Goal: Book appointment/travel/reservation

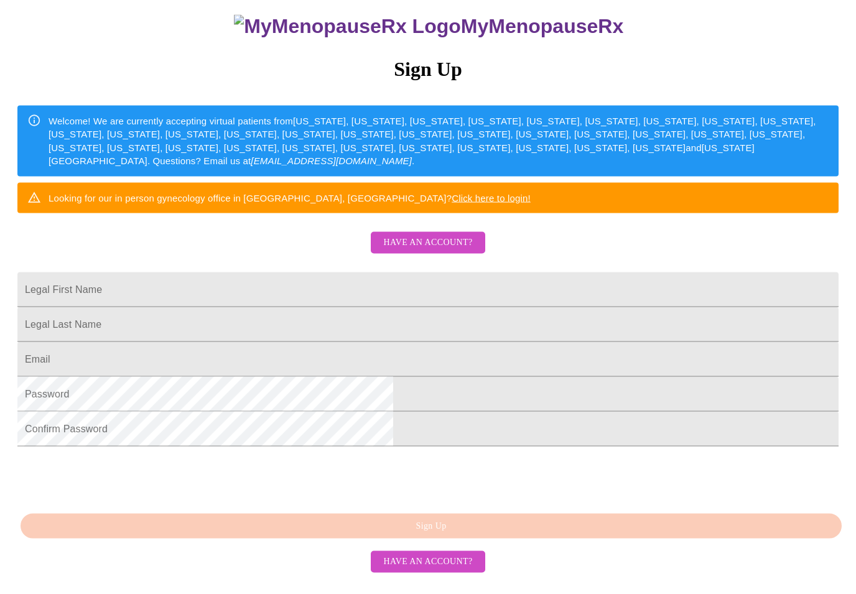
scroll to position [190, 0]
click at [398, 273] on input "Legal First Name" at bounding box center [427, 290] width 821 height 35
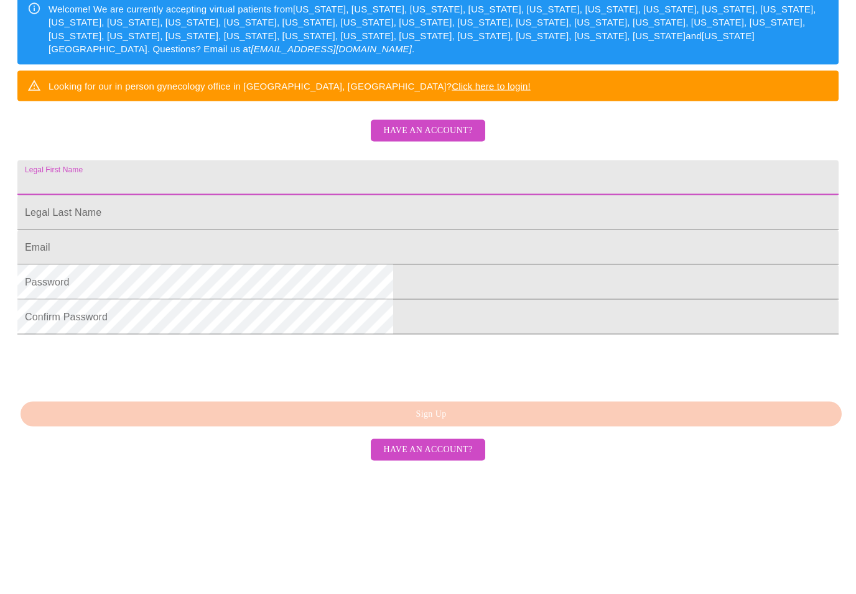
type input "Summer"
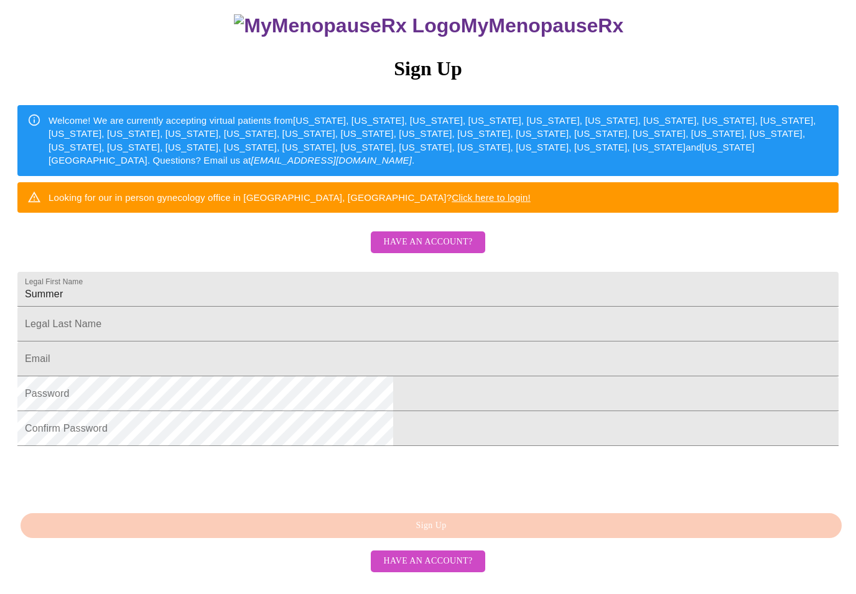
click at [403, 308] on input "Legal First Name" at bounding box center [427, 324] width 821 height 35
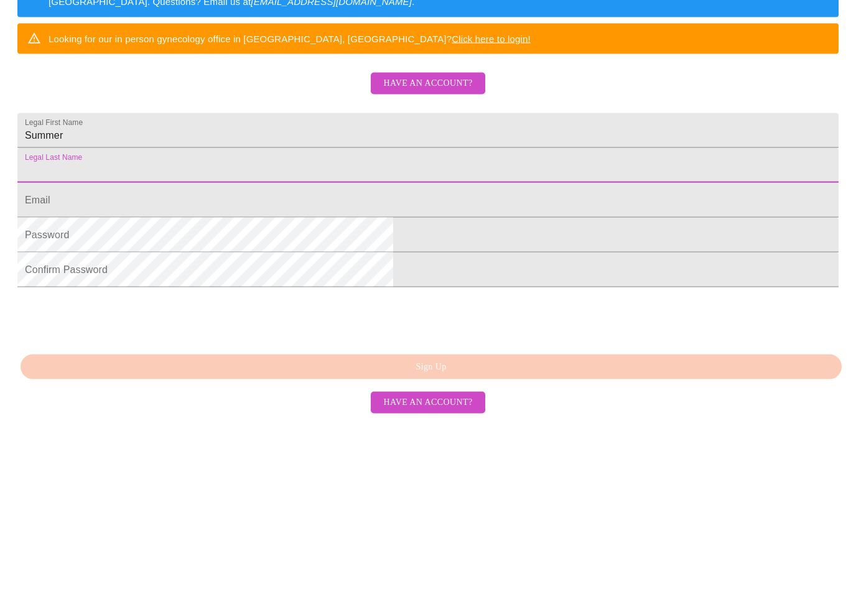
type input "[PERSON_NAME]"
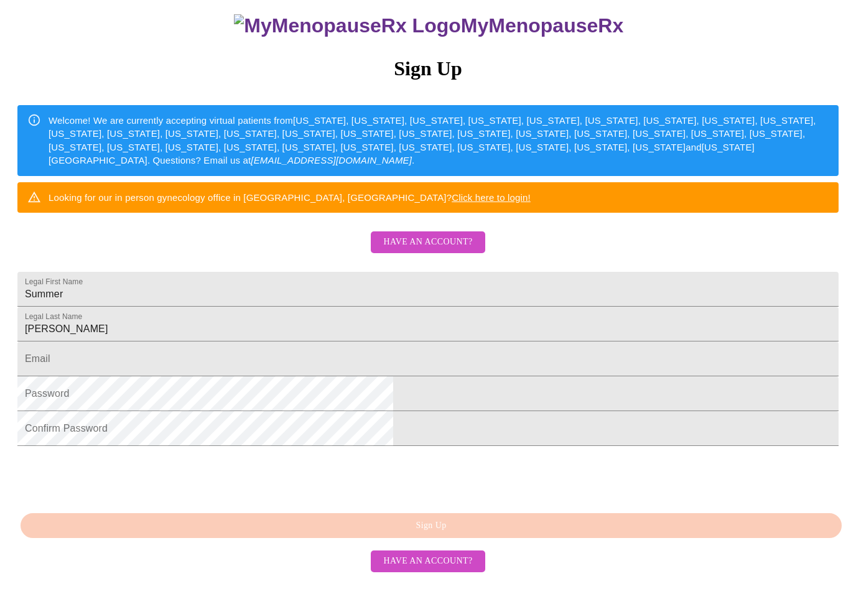
click at [422, 360] on input "Legal First Name" at bounding box center [427, 359] width 821 height 35
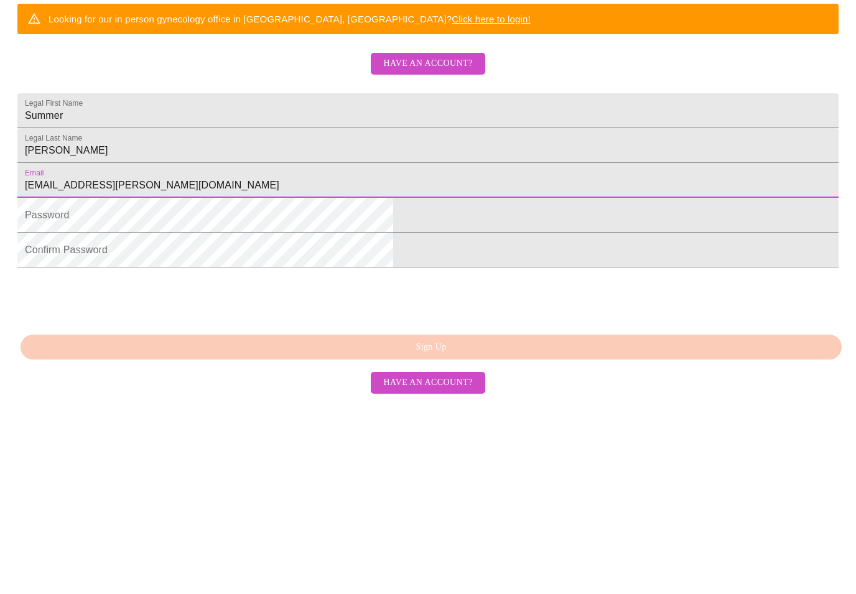
type input "[EMAIL_ADDRESS][PERSON_NAME][DOMAIN_NAME]"
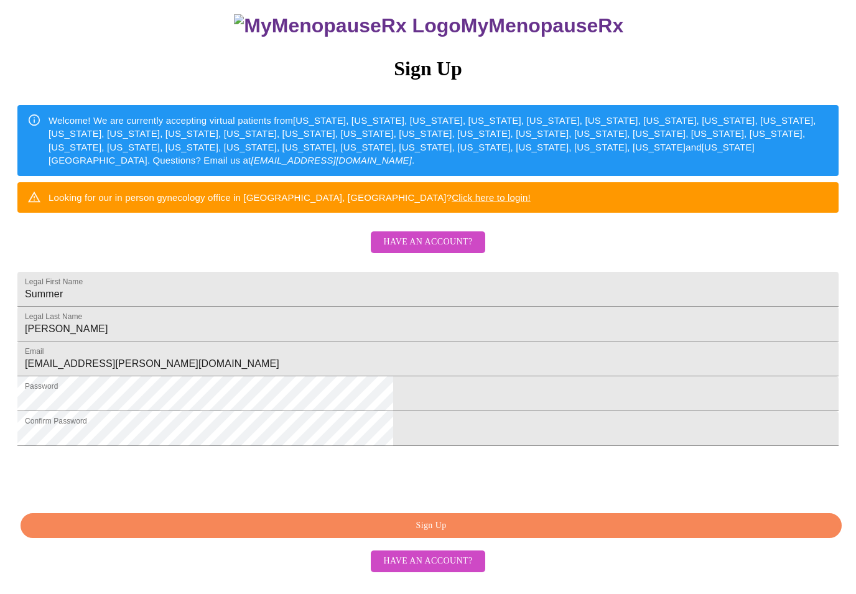
click at [530, 534] on span "Sign Up" at bounding box center [431, 527] width 793 height 16
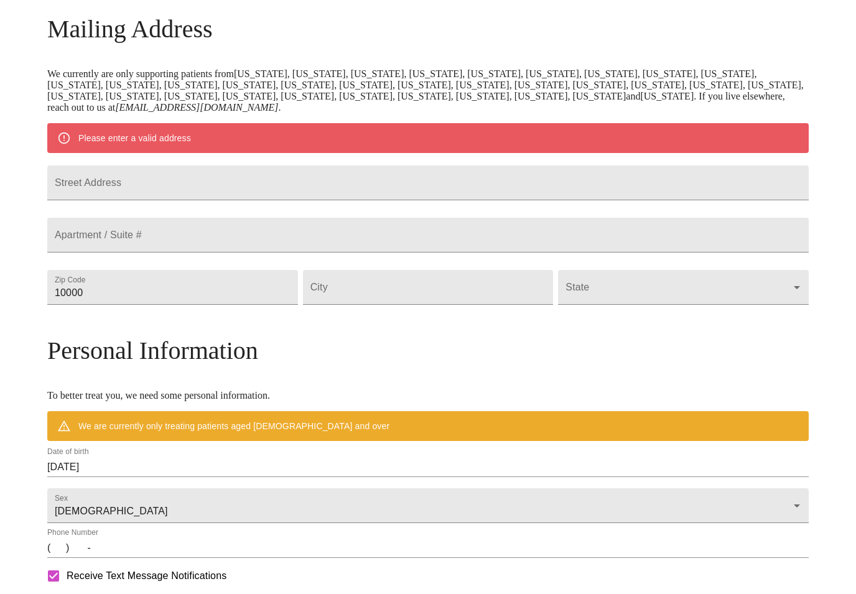
scroll to position [142, 0]
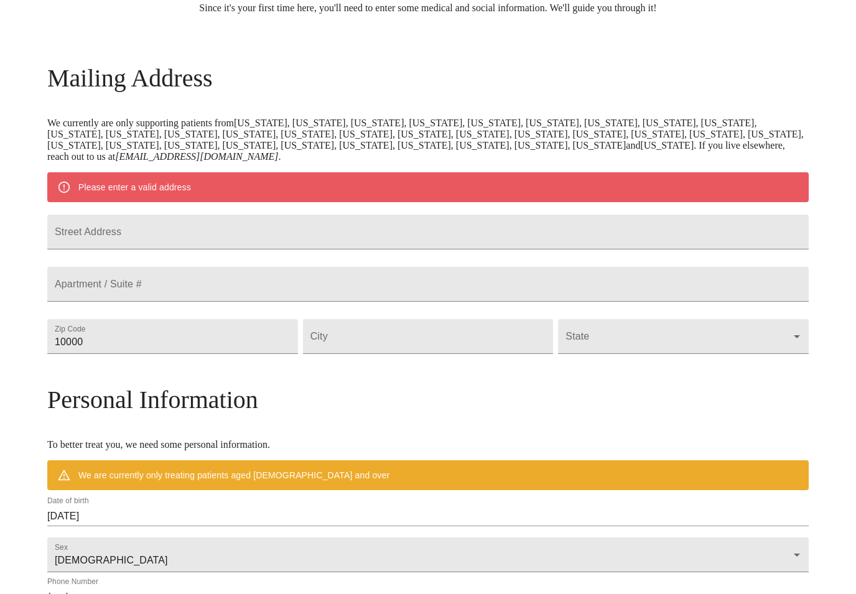
click at [350, 249] on input "Street Address" at bounding box center [428, 232] width 762 height 35
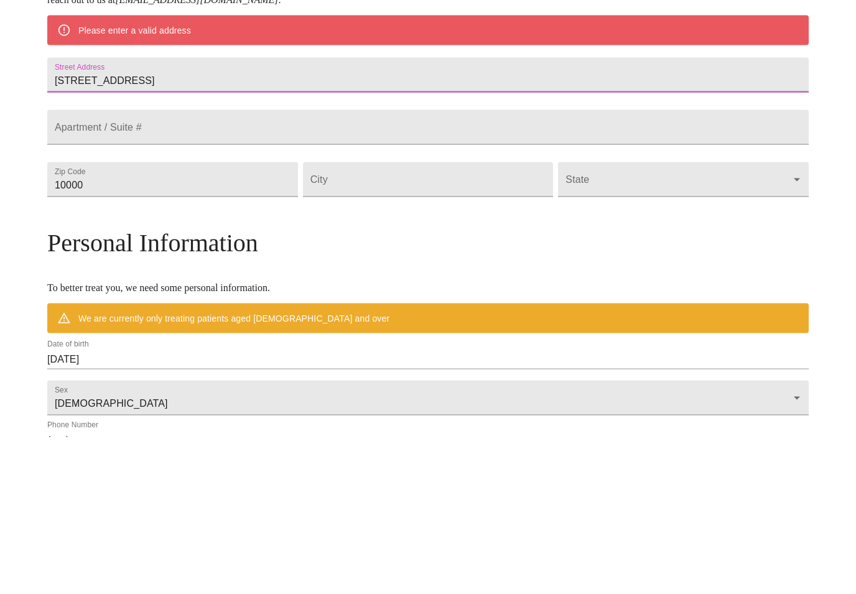
type input "[STREET_ADDRESS]"
click at [277, 319] on input "10000" at bounding box center [172, 336] width 251 height 35
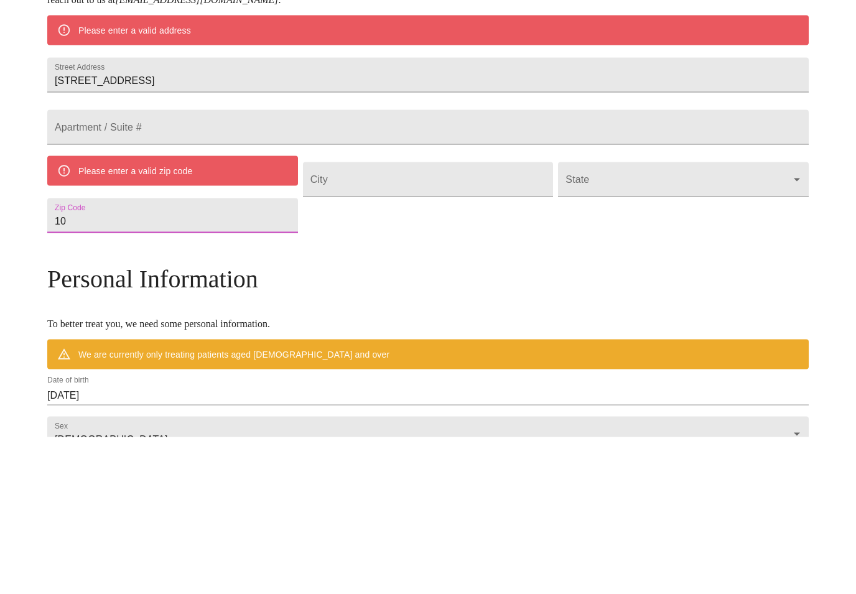
type input "1"
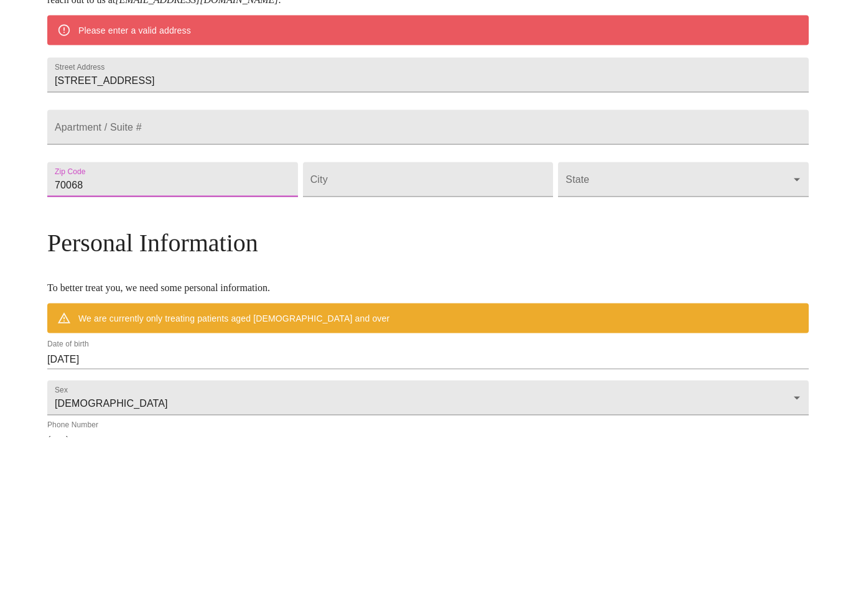
type input "70068"
click at [449, 319] on input "Street Address" at bounding box center [428, 336] width 251 height 35
type input "LaPlace"
click at [623, 224] on body "MyMenopauseRx Welcome to MyMenopauseRx Since it's your first time here, you'll …" at bounding box center [428, 353] width 846 height 981
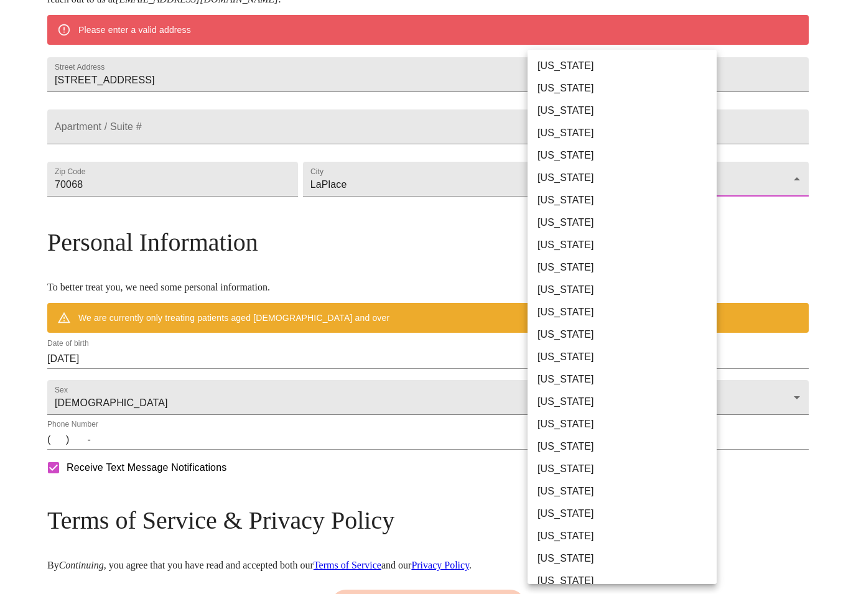
click at [571, 447] on li "[US_STATE]" at bounding box center [622, 447] width 189 height 22
type input "[US_STATE]"
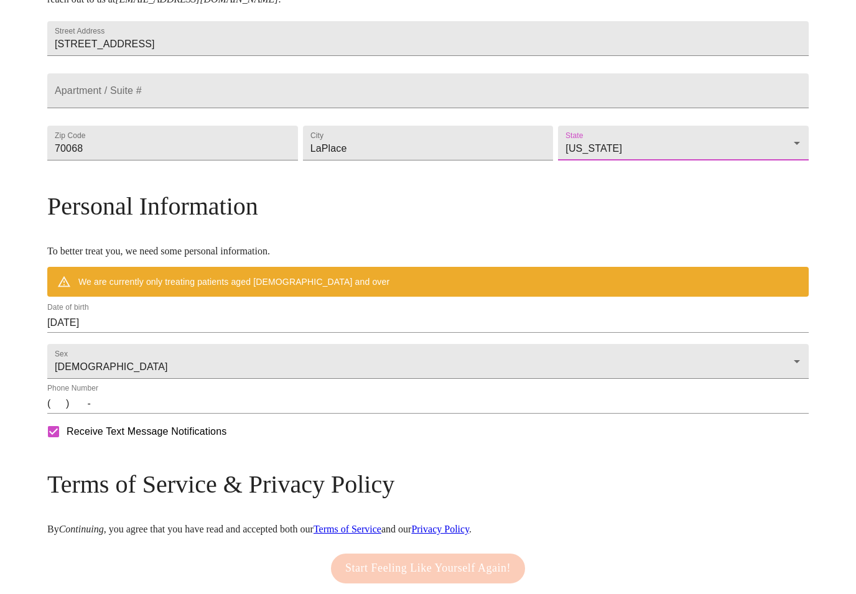
click at [300, 333] on input "[DATE]" at bounding box center [428, 323] width 762 height 20
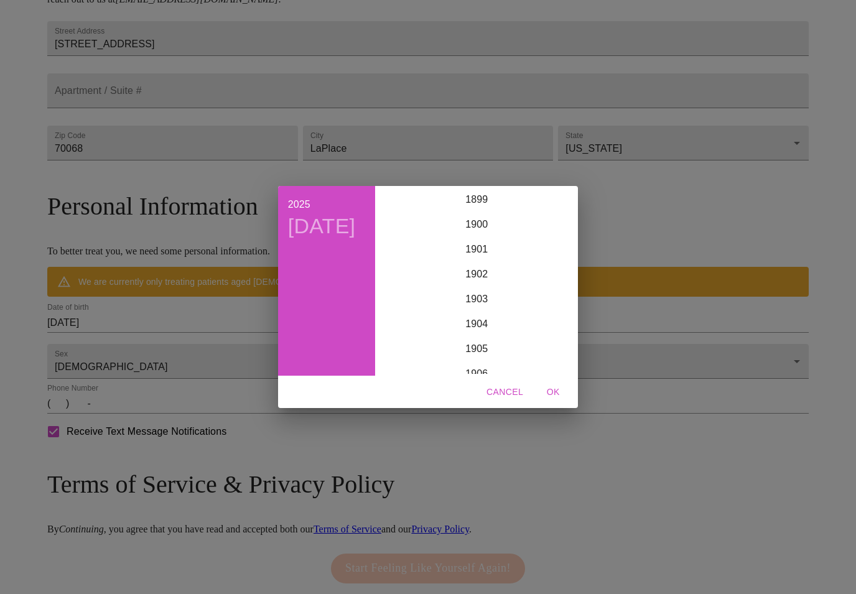
click at [300, 353] on div "2025 [DATE]" at bounding box center [327, 281] width 98 height 190
click at [483, 325] on div "1976" at bounding box center [476, 312] width 193 height 25
click at [414, 323] on div "[DATE]" at bounding box center [412, 304] width 64 height 47
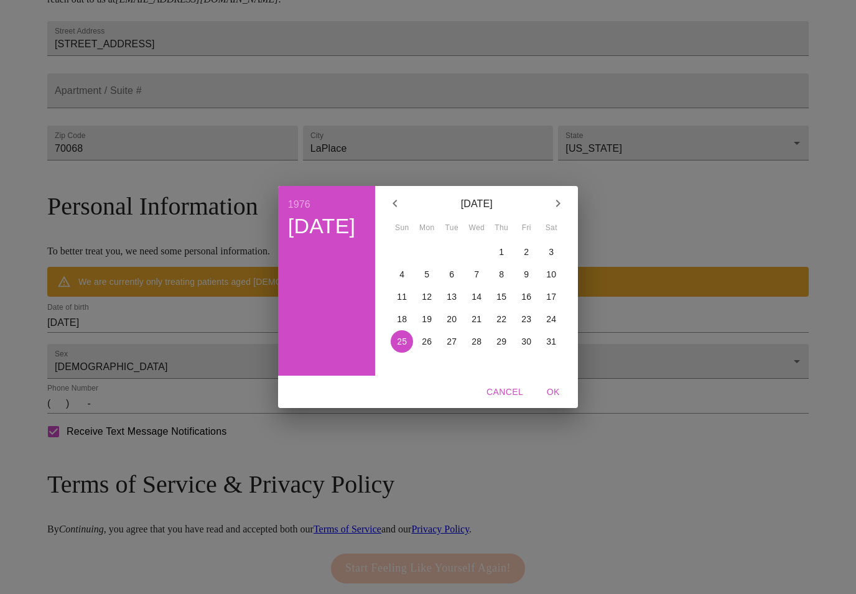
click at [527, 258] on p "2" at bounding box center [526, 252] width 5 height 12
click at [551, 400] on span "OK" at bounding box center [553, 393] width 30 height 16
type input "[DATE]"
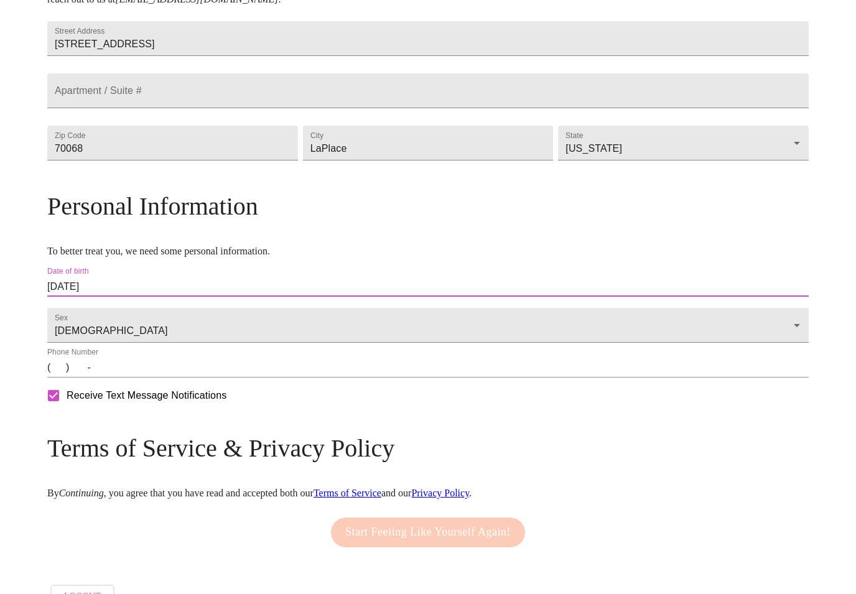
click at [159, 378] on input "(   )    -" at bounding box center [428, 368] width 762 height 20
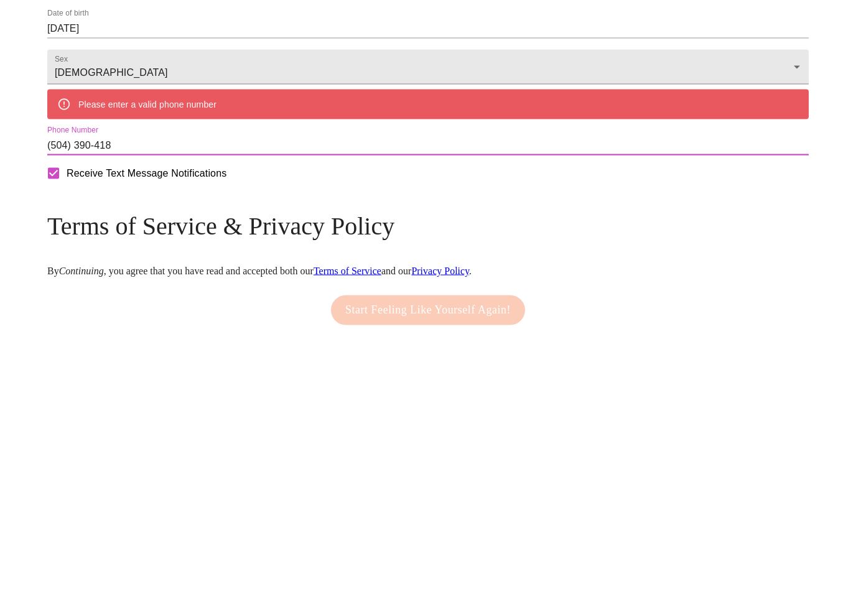
type input "[PHONE_NUMBER]"
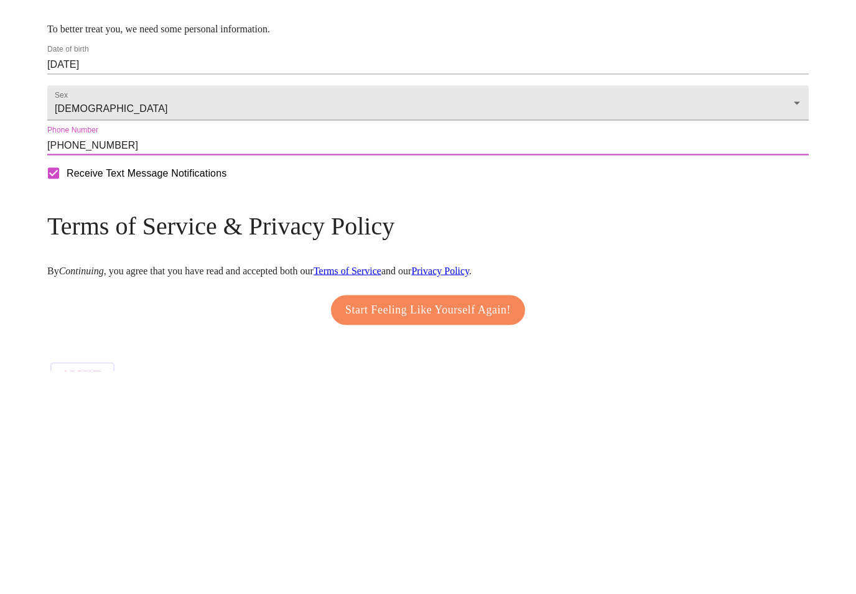
scroll to position [343, 0]
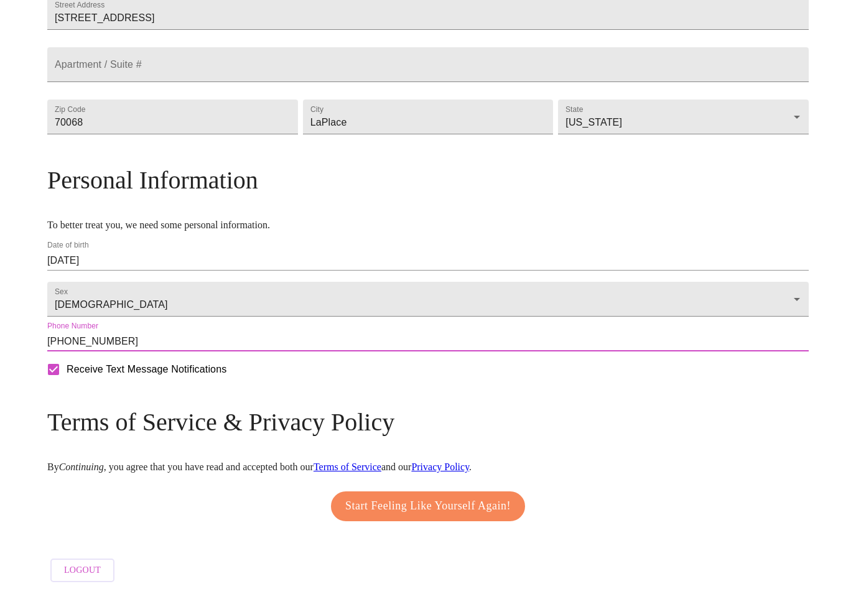
click at [448, 517] on span "Start Feeling Like Yourself Again!" at bounding box center [428, 507] width 166 height 20
click at [451, 517] on span "Start Feeling Like Yourself Again!" at bounding box center [428, 507] width 166 height 20
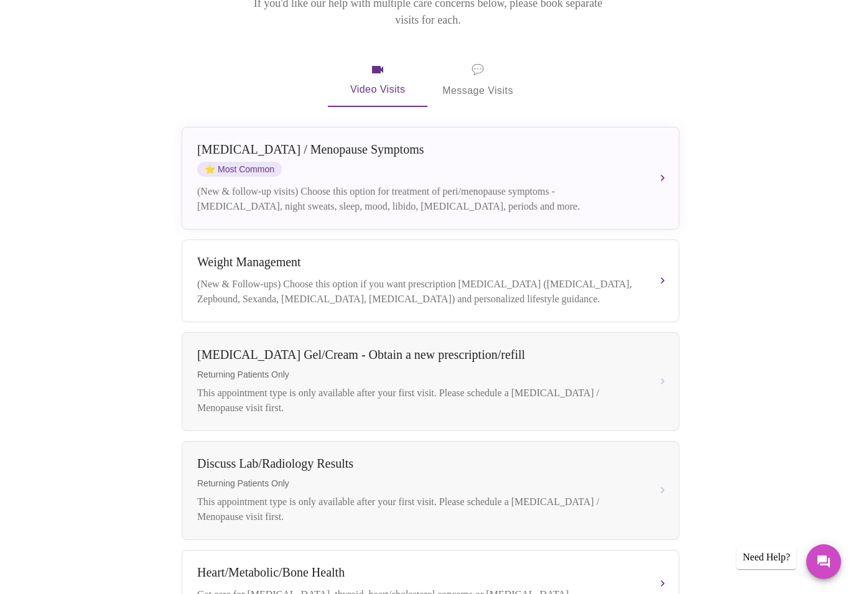
scroll to position [194, 0]
click at [658, 161] on button "[MEDICAL_DATA] / Menopause Symptoms ⭐ Most Common (New & follow-up visits) Choo…" at bounding box center [431, 177] width 498 height 103
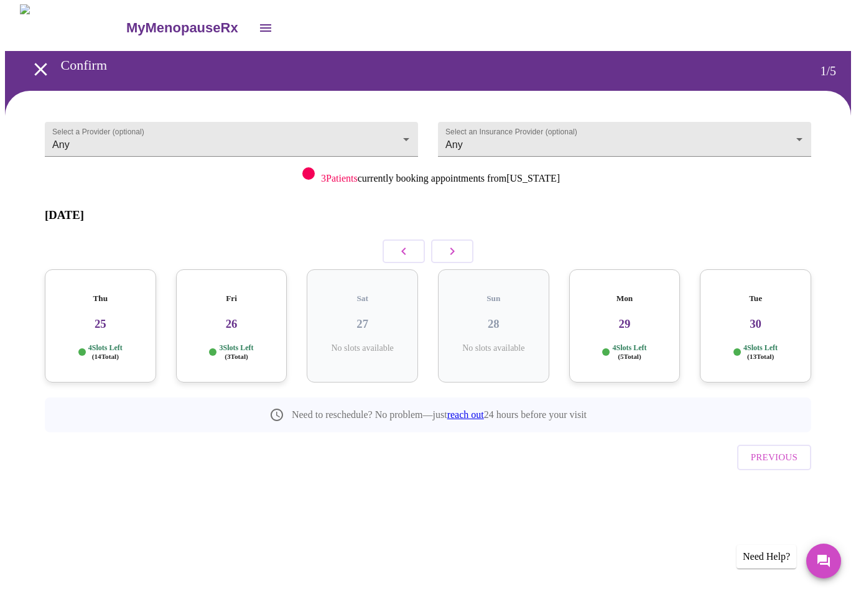
click at [95, 344] on p "4 Slots Left ( 14 Total)" at bounding box center [105, 353] width 34 height 18
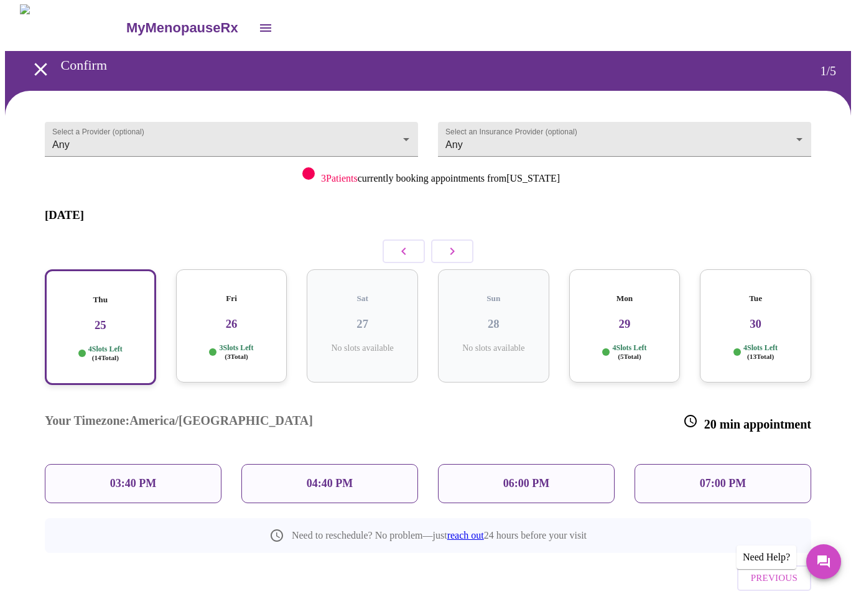
click at [131, 477] on p "03:40 PM" at bounding box center [133, 483] width 46 height 13
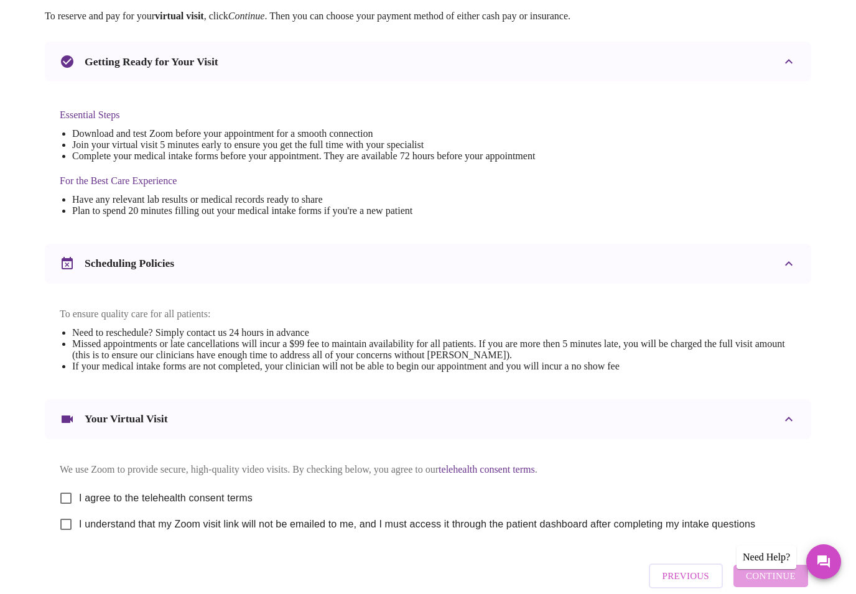
scroll to position [0, 0]
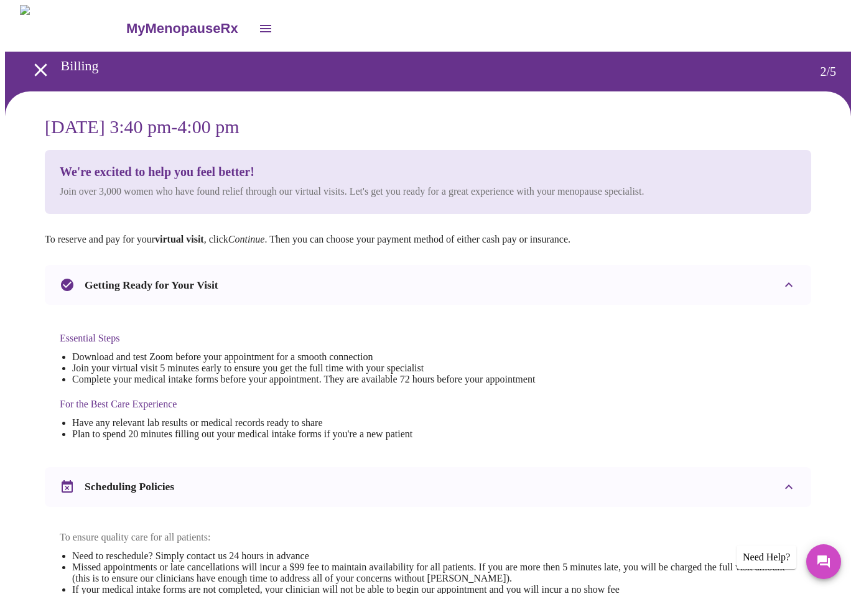
click at [41, 70] on icon "open drawer" at bounding box center [40, 69] width 12 height 12
click at [34, 70] on icon "open drawer" at bounding box center [40, 69] width 12 height 12
click at [36, 63] on icon "open drawer" at bounding box center [41, 70] width 22 height 22
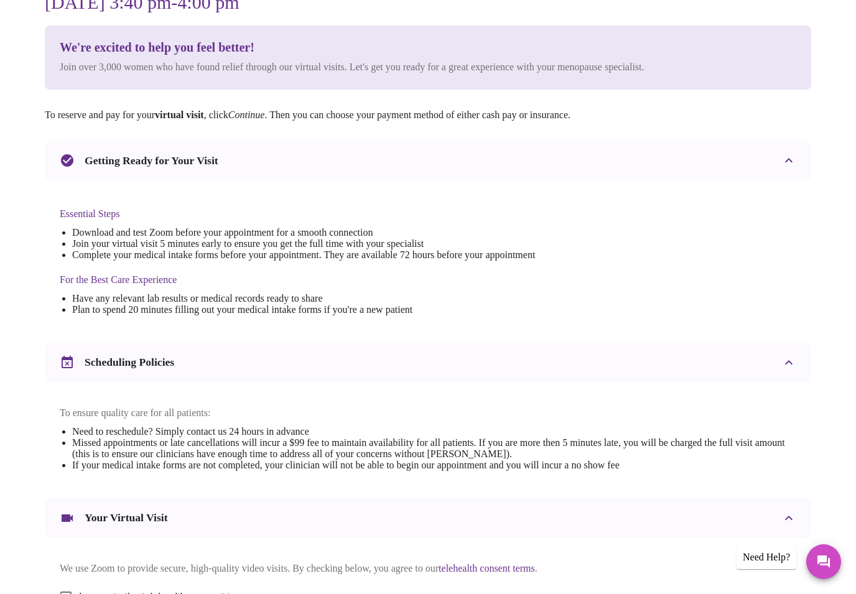
scroll to position [278, 0]
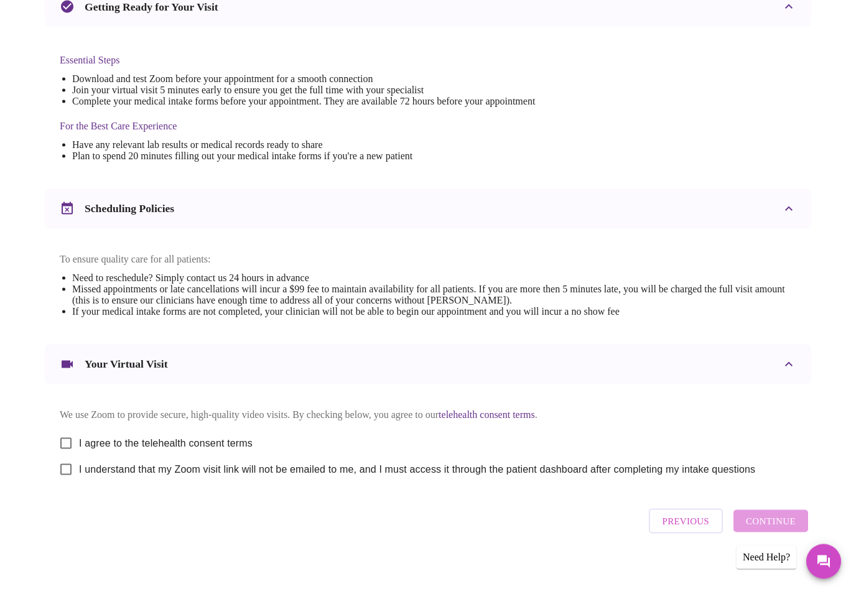
click at [691, 534] on button "Previous" at bounding box center [686, 521] width 74 height 25
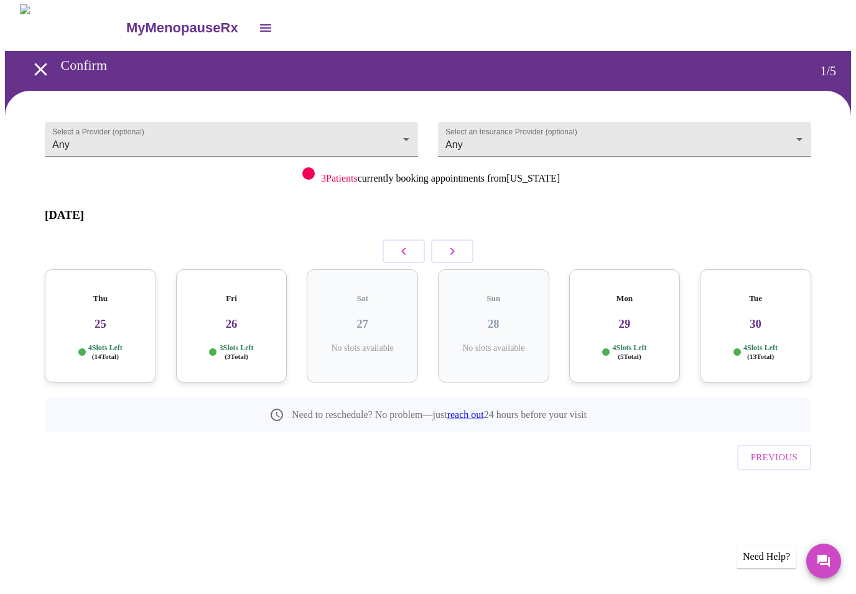
click at [100, 312] on div "Thu 25 4 Slots Left ( 14 Total)" at bounding box center [100, 326] width 111 height 113
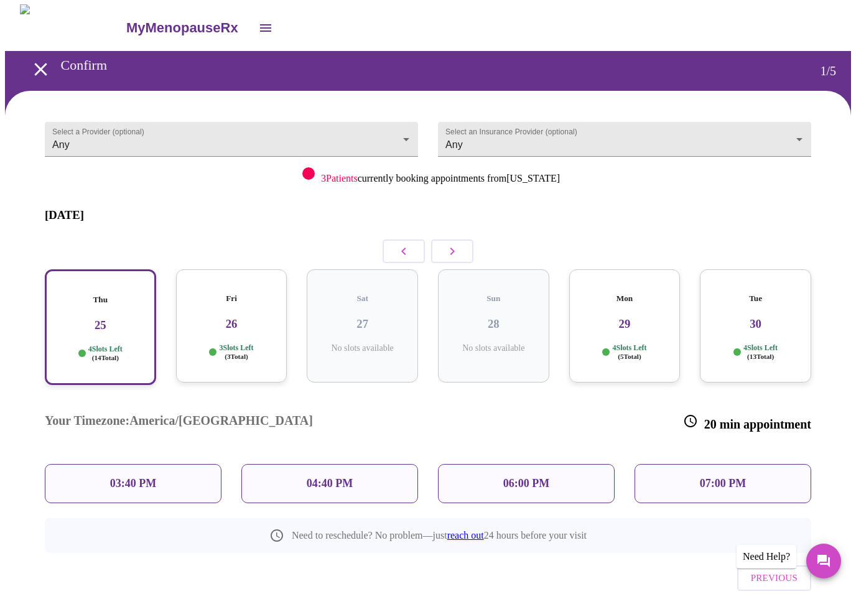
scroll to position [1, 0]
click at [238, 317] on h3 "26" at bounding box center [231, 324] width 91 height 14
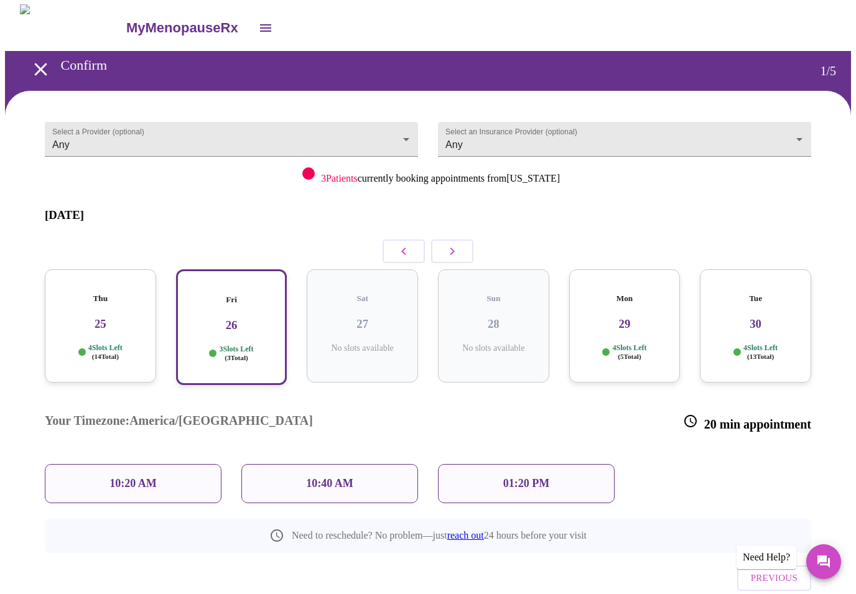
click at [110, 315] on div "Thu 25 4 Slots Left ( 14 Total)" at bounding box center [100, 325] width 111 height 113
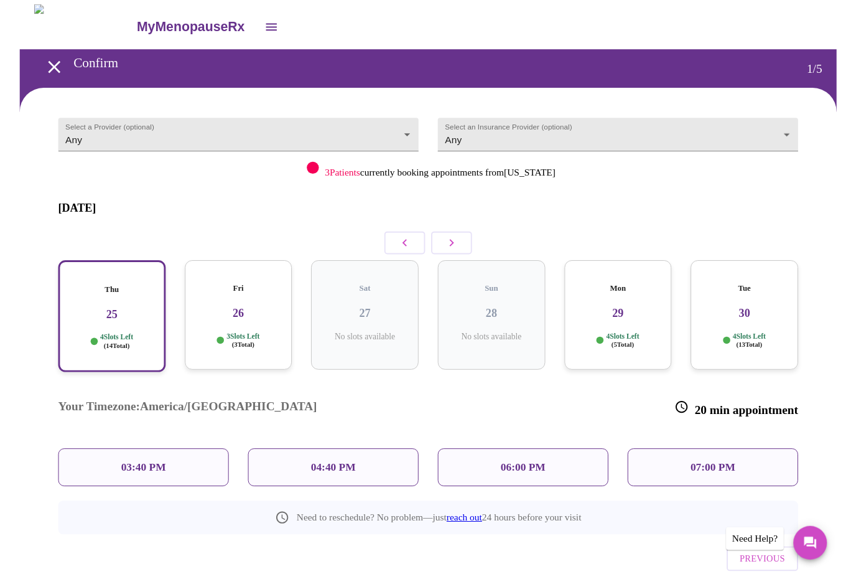
scroll to position [0, 0]
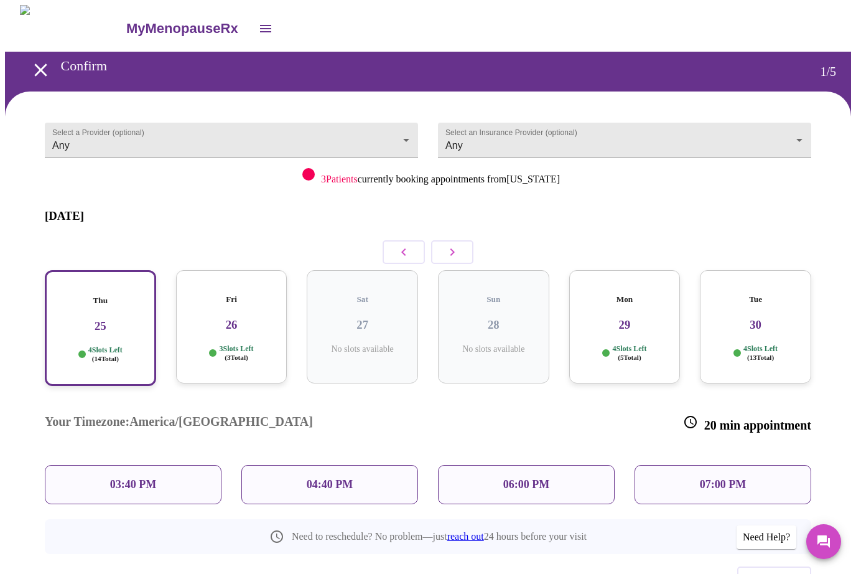
click at [359, 465] on div "04:40 PM" at bounding box center [329, 484] width 177 height 39
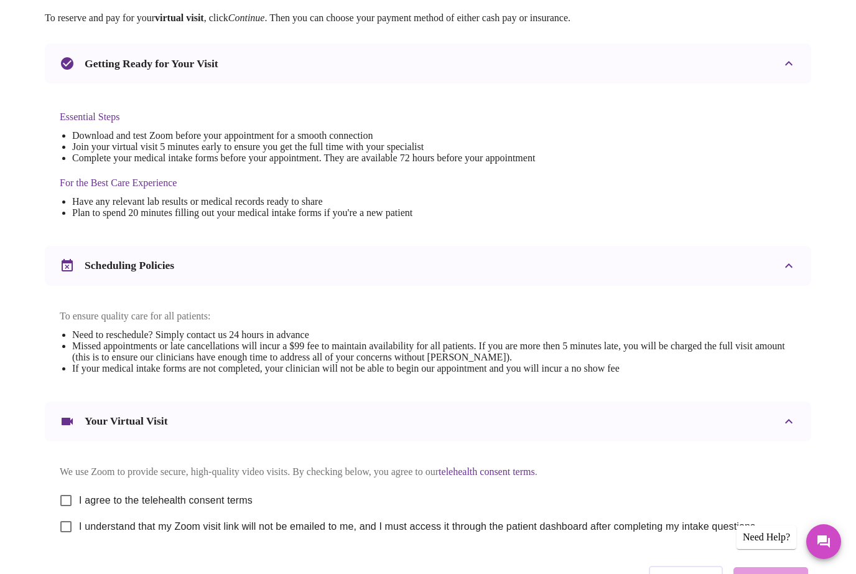
scroll to position [278, 0]
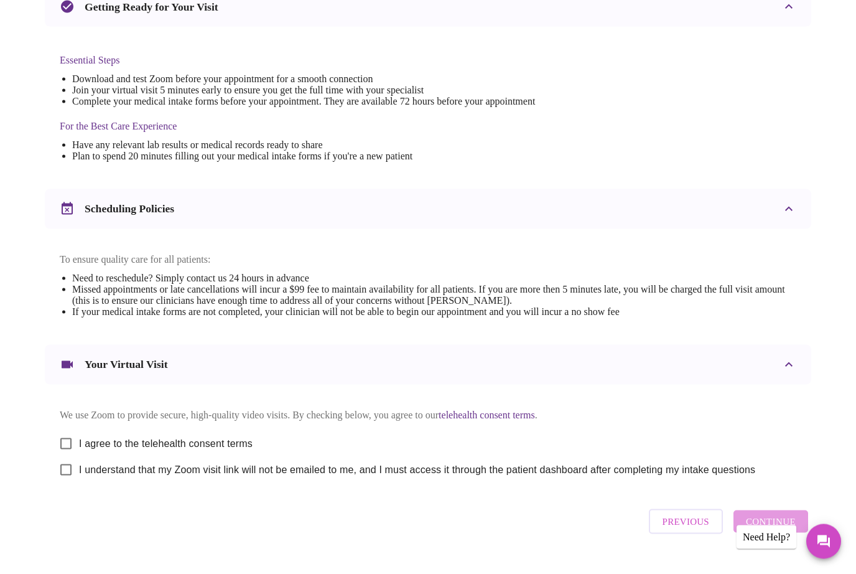
click at [70, 454] on input "I agree to the telehealth consent terms" at bounding box center [66, 444] width 26 height 26
checkbox input "true"
click at [73, 483] on input "I understand that my Zoom visit link will not be emailed to me, and I must acce…" at bounding box center [66, 470] width 26 height 26
checkbox input "true"
click at [774, 529] on span "Continue" at bounding box center [771, 521] width 50 height 16
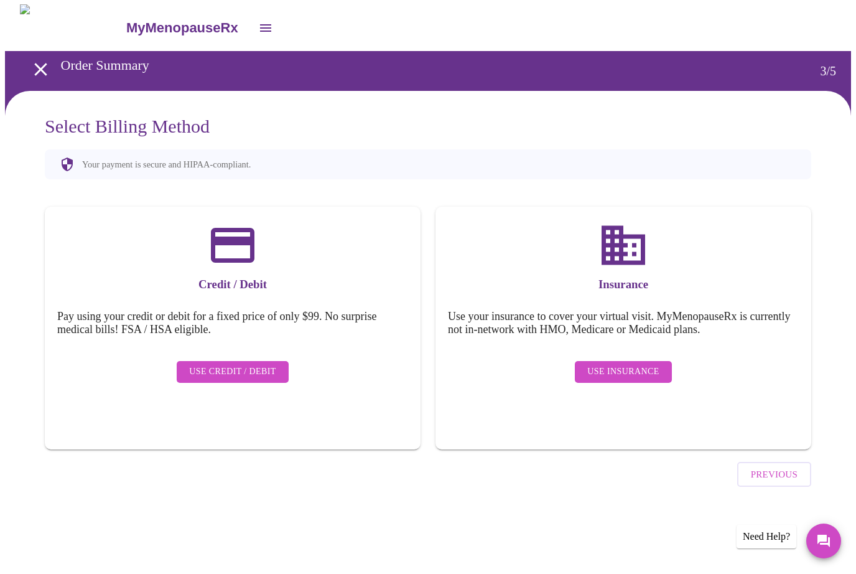
scroll to position [0, 0]
click at [642, 367] on span "Use Insurance" at bounding box center [623, 373] width 72 height 16
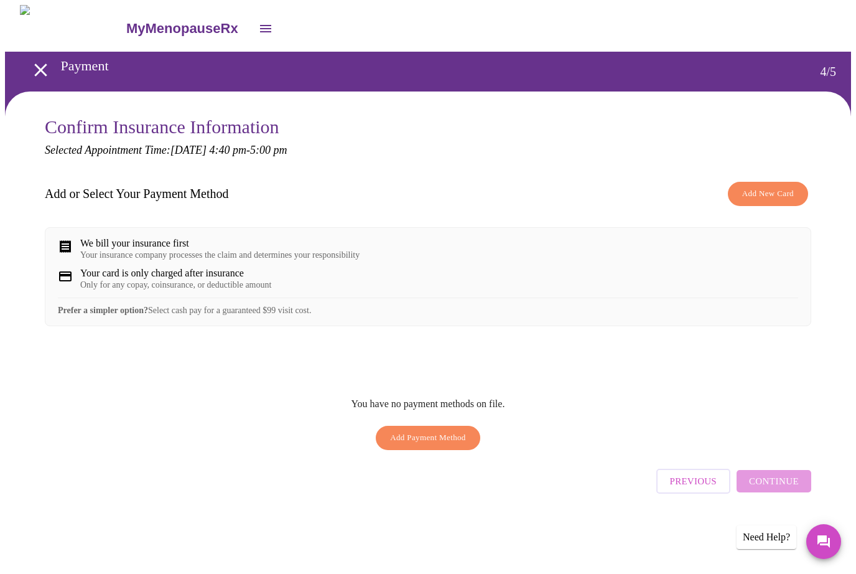
click at [434, 445] on span "Add Payment Method" at bounding box center [428, 438] width 76 height 14
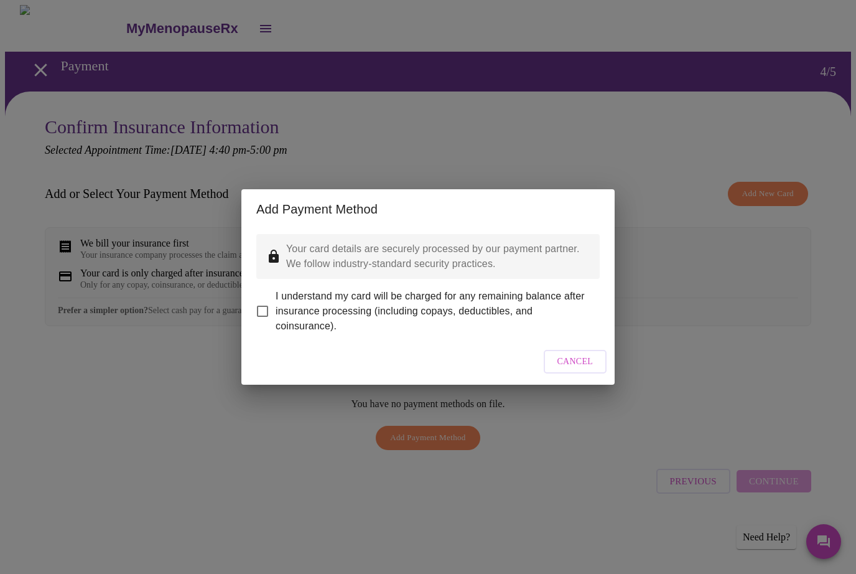
click at [262, 301] on input "I understand my card will be charged for any remaining balance after insurance …" at bounding box center [262, 311] width 26 height 26
checkbox input "true"
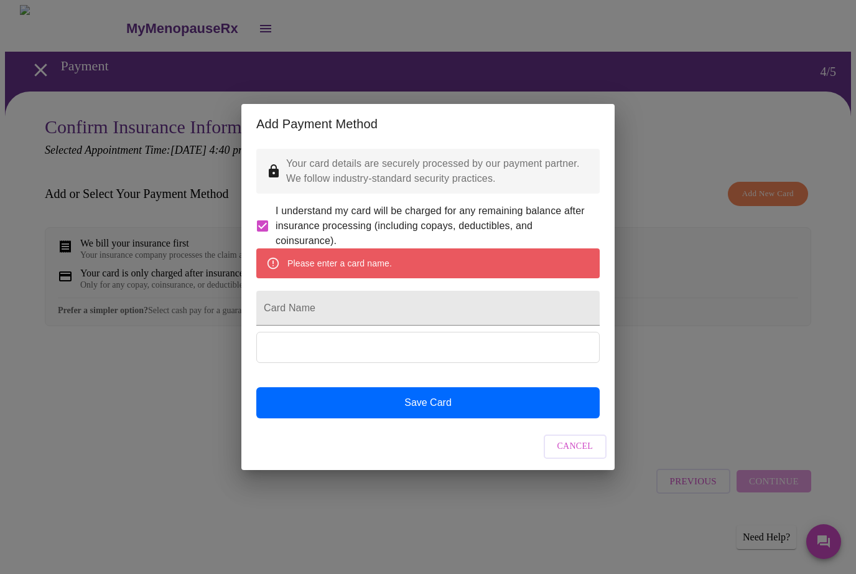
click at [415, 312] on input "Card Name" at bounding box center [427, 308] width 343 height 35
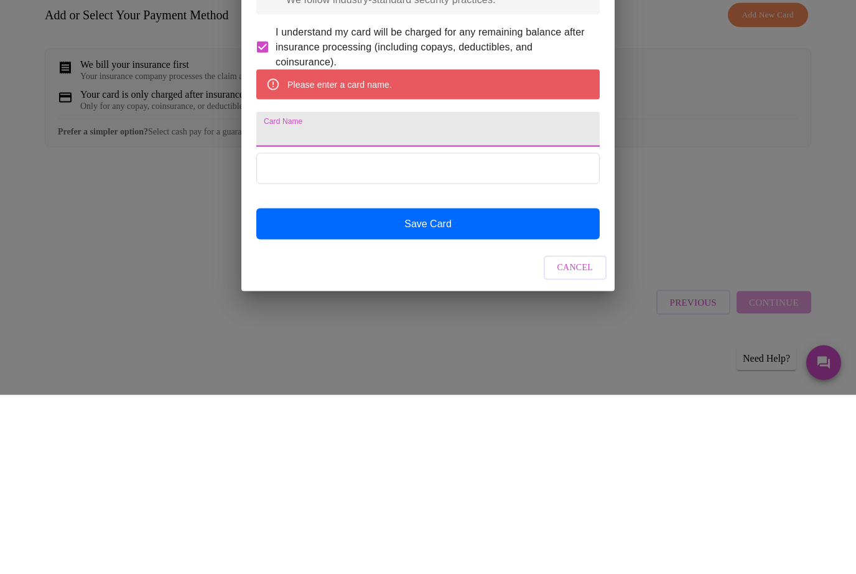
type input "Summer [PERSON_NAME]"
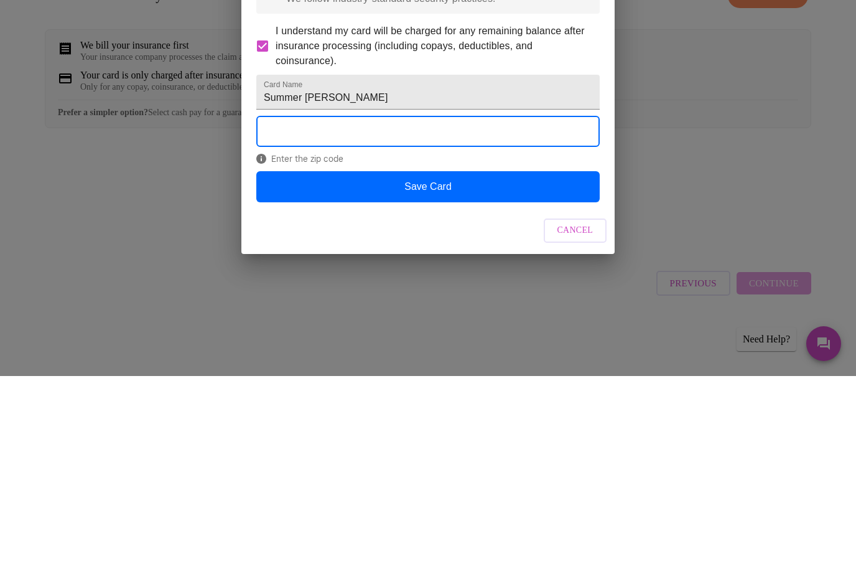
click at [462, 369] on button "Save Card" at bounding box center [427, 384] width 343 height 31
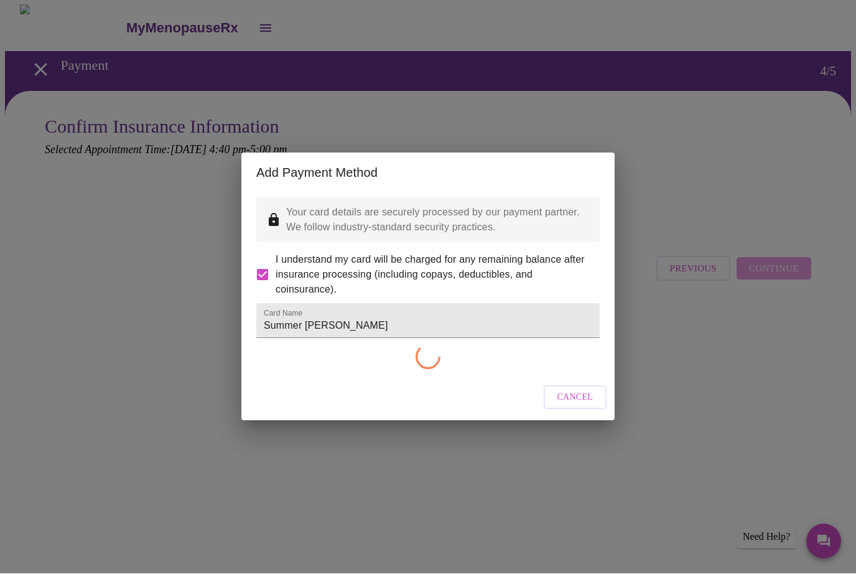
checkbox input "false"
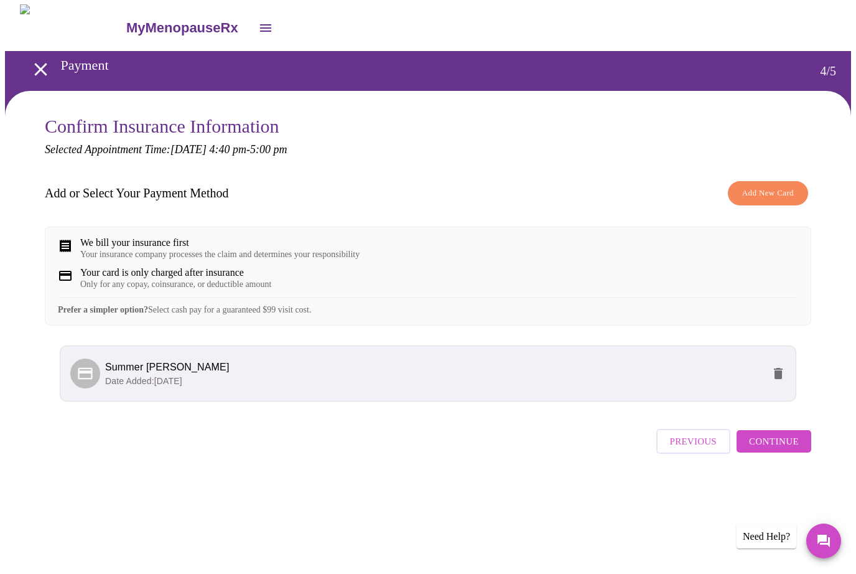
click at [776, 450] on span "Continue" at bounding box center [774, 442] width 50 height 16
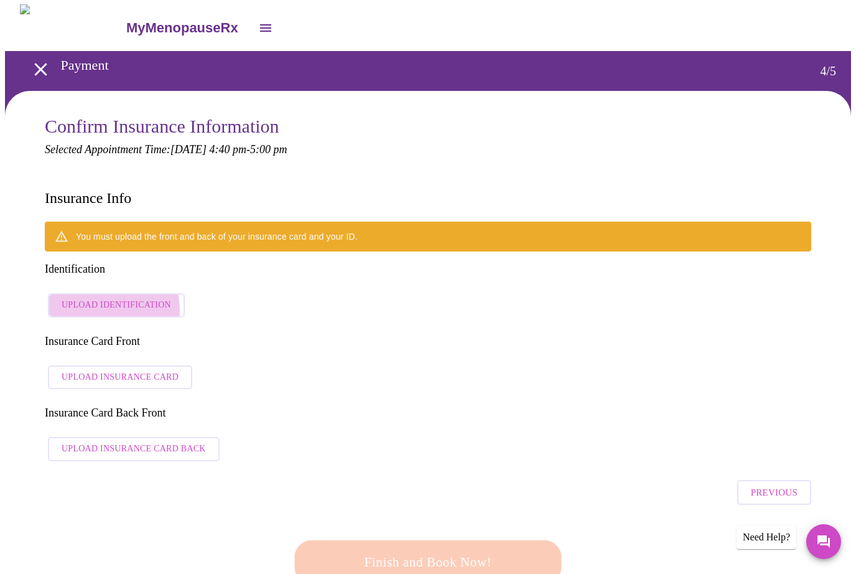
click at [100, 297] on span "Upload Identification" at bounding box center [117, 305] width 110 height 16
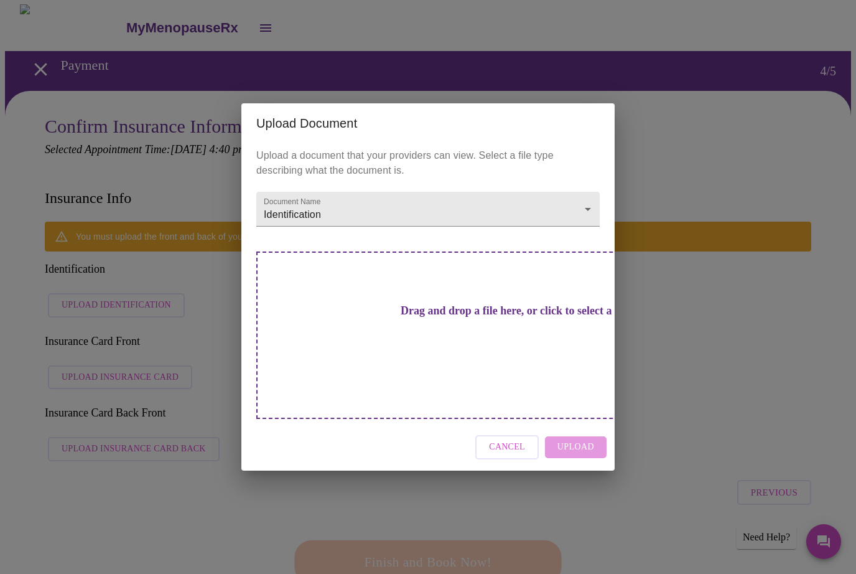
click at [581, 429] on div "Cancel Upload" at bounding box center [427, 447] width 373 height 47
click at [100, 330] on div "Upload Document Upload a document that your providers can view. Select a file t…" at bounding box center [428, 287] width 856 height 574
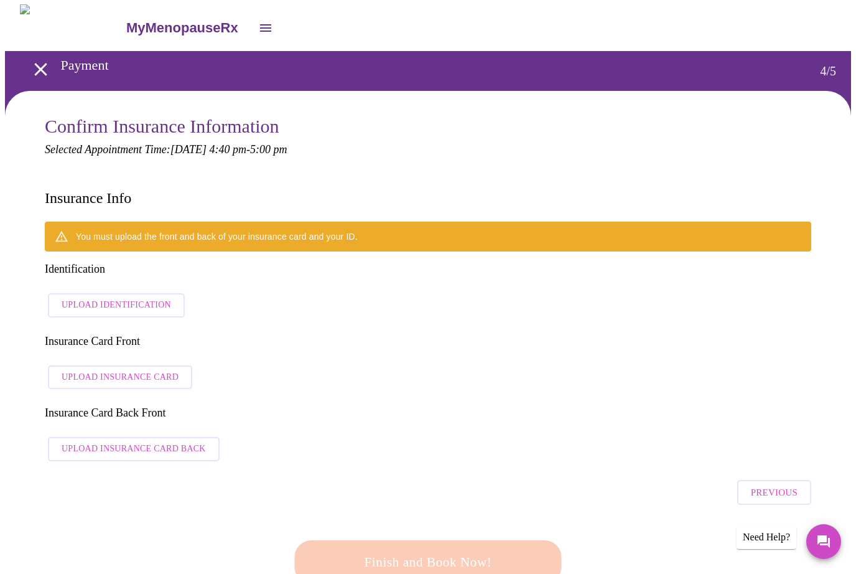
click at [108, 370] on span "Upload Insurance Card" at bounding box center [120, 378] width 117 height 16
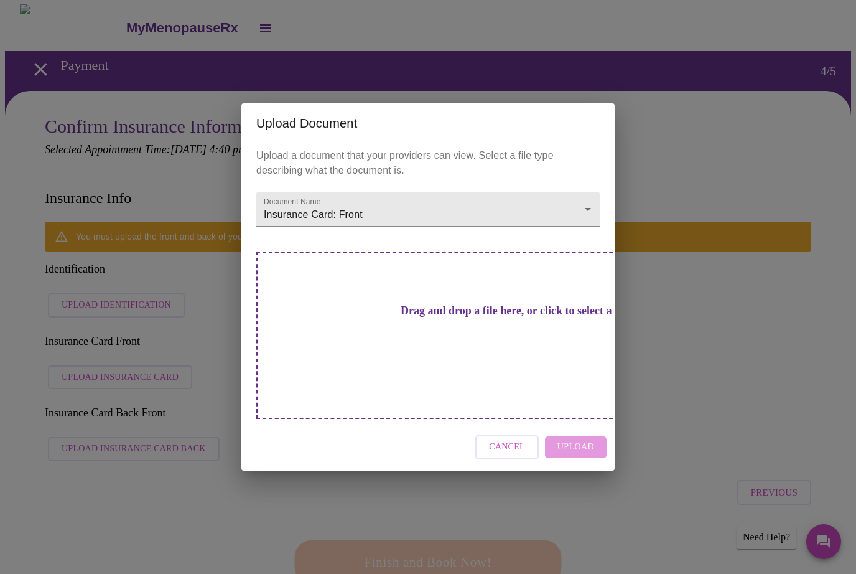
click at [464, 317] on h3 "Drag and drop a file here, or click to select a file" at bounding box center [514, 310] width 343 height 13
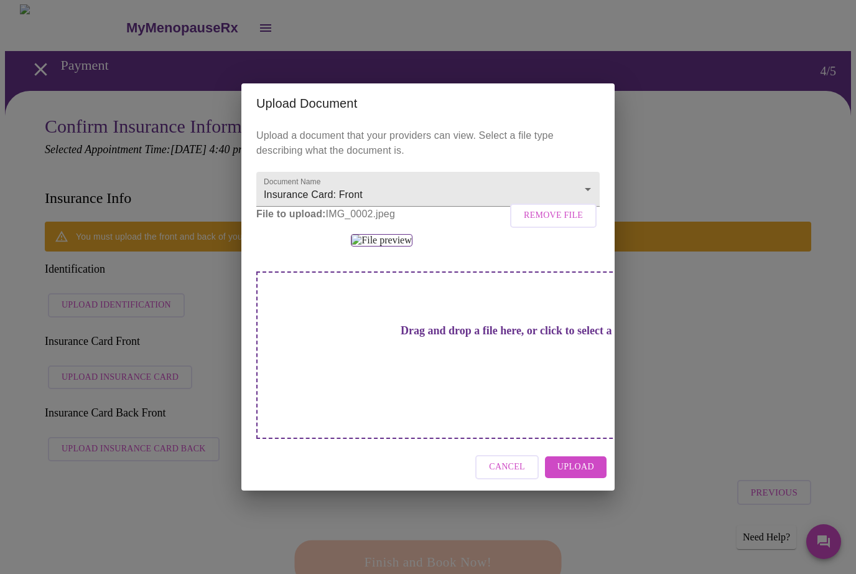
click at [95, 386] on div "Upload Document Upload a document that your providers can view. Select a file t…" at bounding box center [428, 287] width 856 height 574
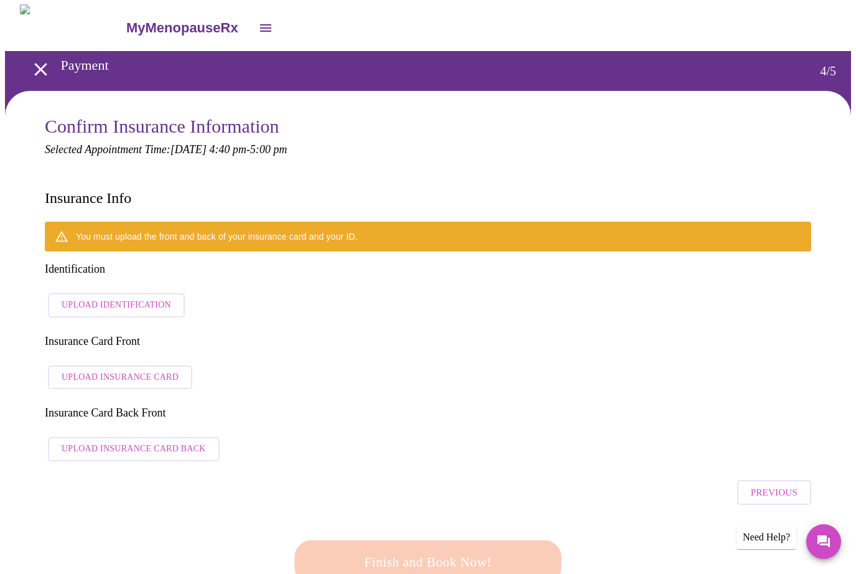
click at [113, 441] on span "Upload Insurance Card Back" at bounding box center [134, 449] width 144 height 16
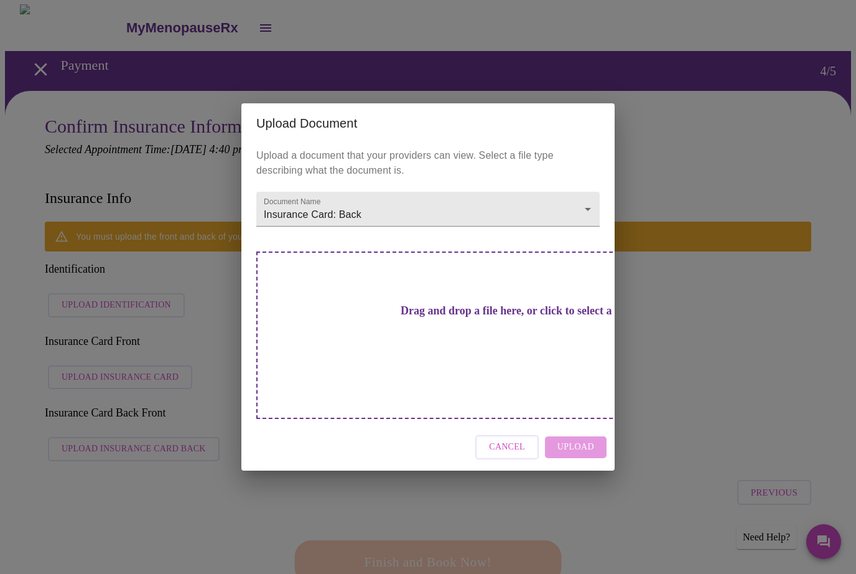
click at [457, 317] on h3 "Drag and drop a file here, or click to select a file" at bounding box center [514, 310] width 343 height 13
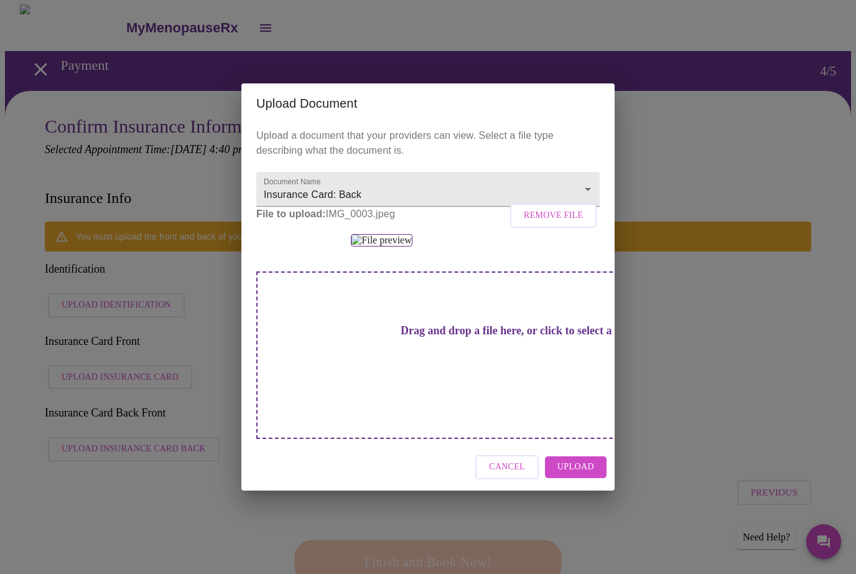
click at [592, 475] on span "Upload" at bounding box center [575, 467] width 37 height 16
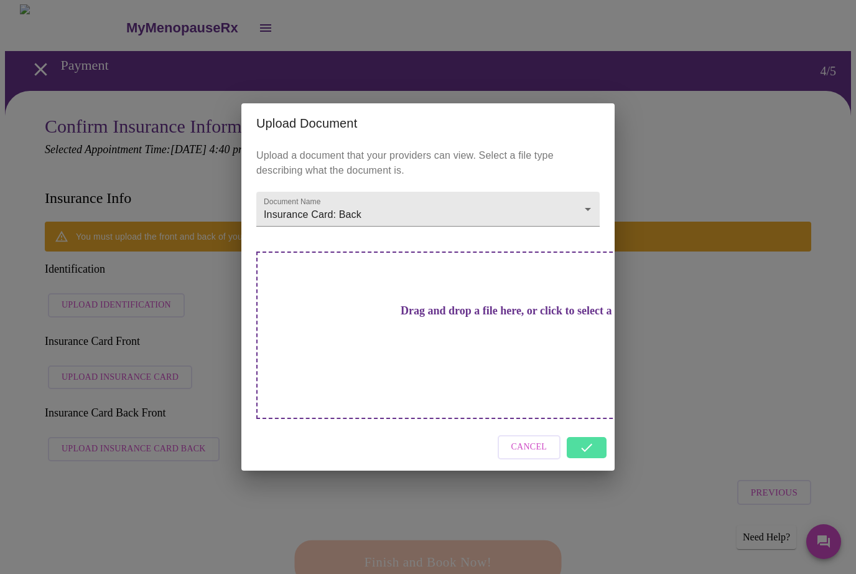
click at [119, 323] on div "Upload Document Upload a document that your providers can view. Select a file t…" at bounding box center [428, 287] width 856 height 574
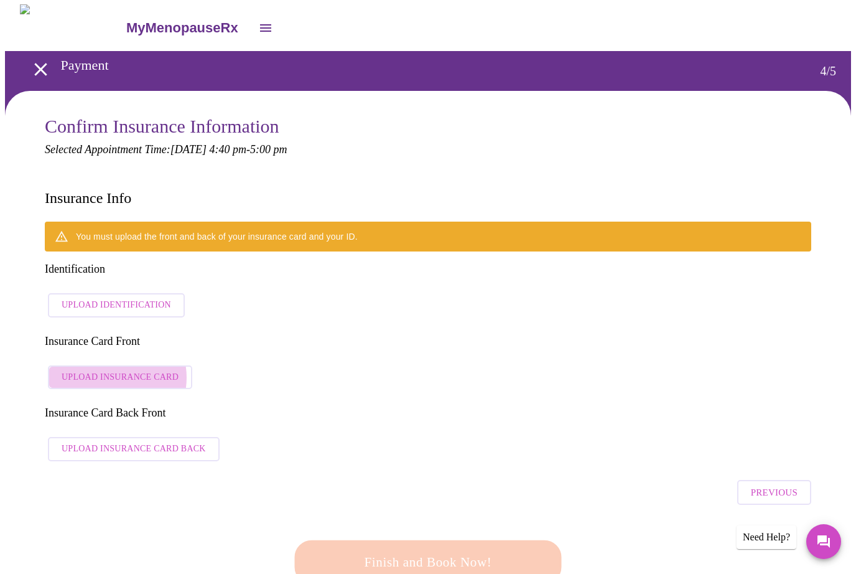
click at [111, 370] on span "Upload Insurance Card" at bounding box center [120, 378] width 117 height 16
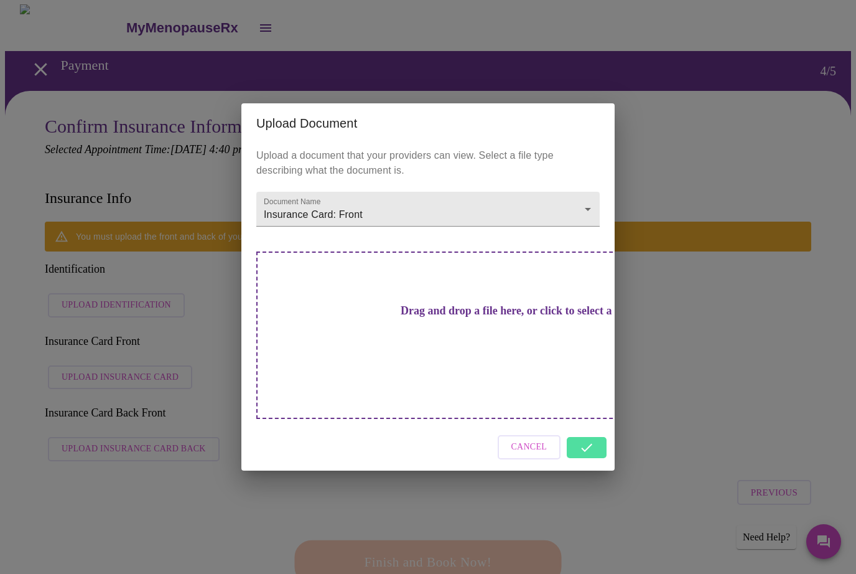
click at [450, 317] on h3 "Drag and drop a file here, or click to select a file" at bounding box center [514, 310] width 343 height 13
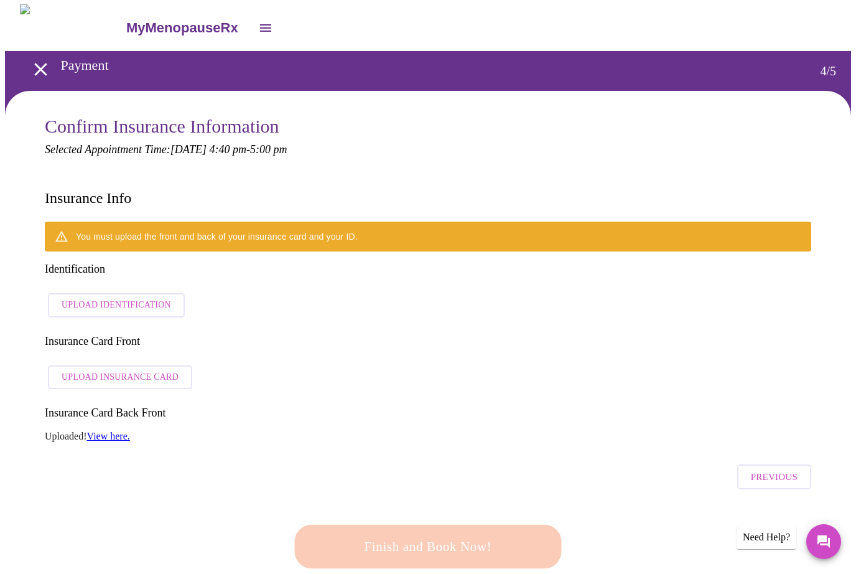
click at [94, 370] on span "Upload Insurance Card" at bounding box center [120, 378] width 117 height 16
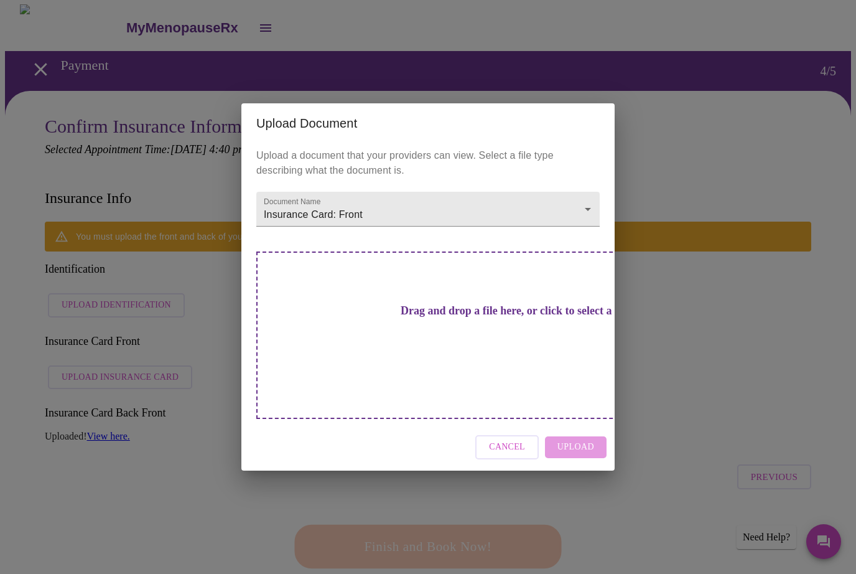
click at [431, 317] on h3 "Drag and drop a file here, or click to select a file" at bounding box center [514, 310] width 343 height 13
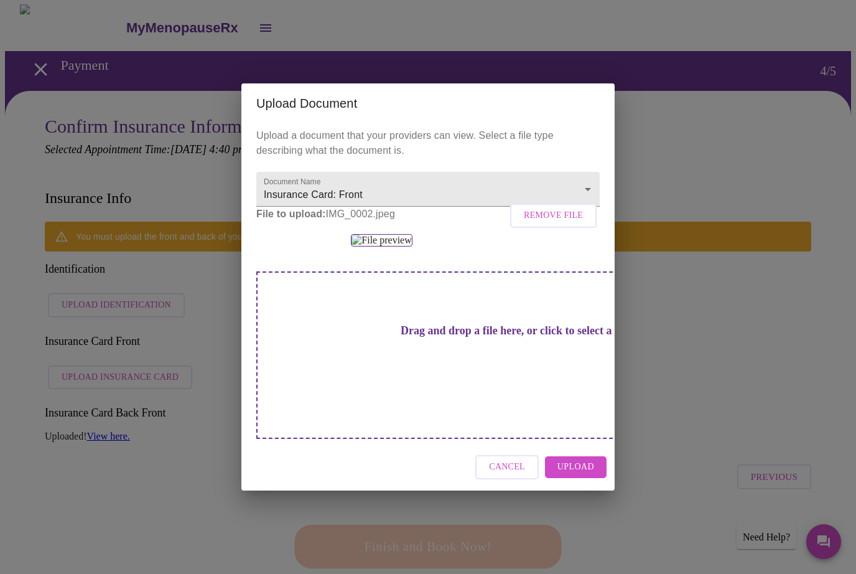
click at [576, 475] on span "Upload" at bounding box center [575, 467] width 37 height 16
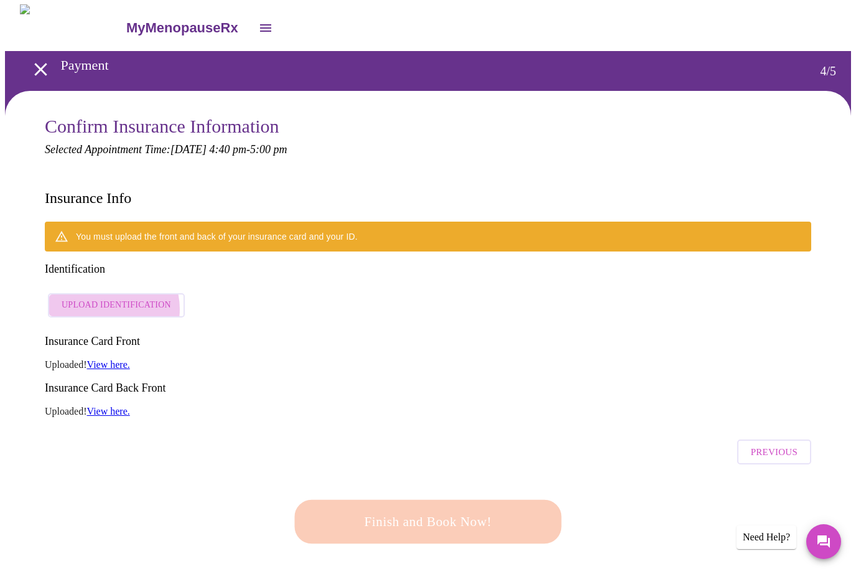
click at [108, 297] on span "Upload Identification" at bounding box center [117, 305] width 110 height 16
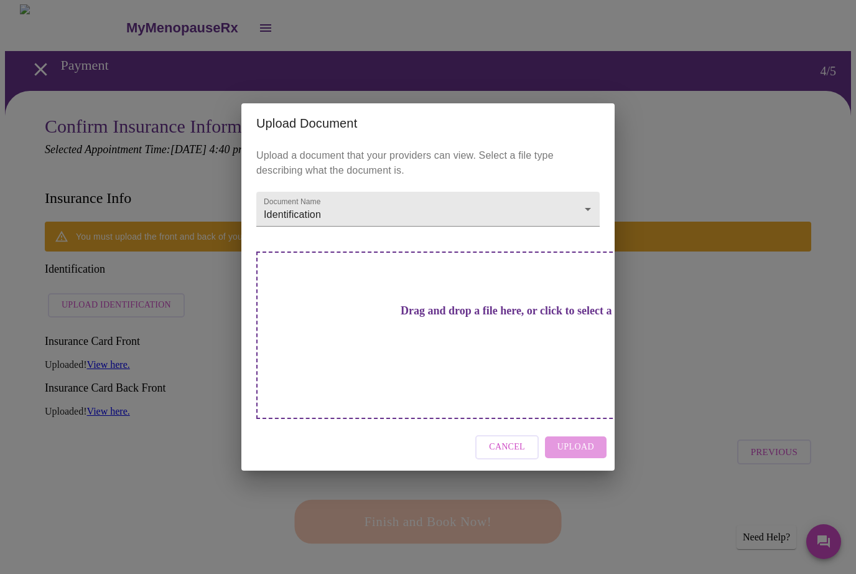
click at [435, 317] on h3 "Drag and drop a file here, or click to select a file" at bounding box center [514, 310] width 343 height 13
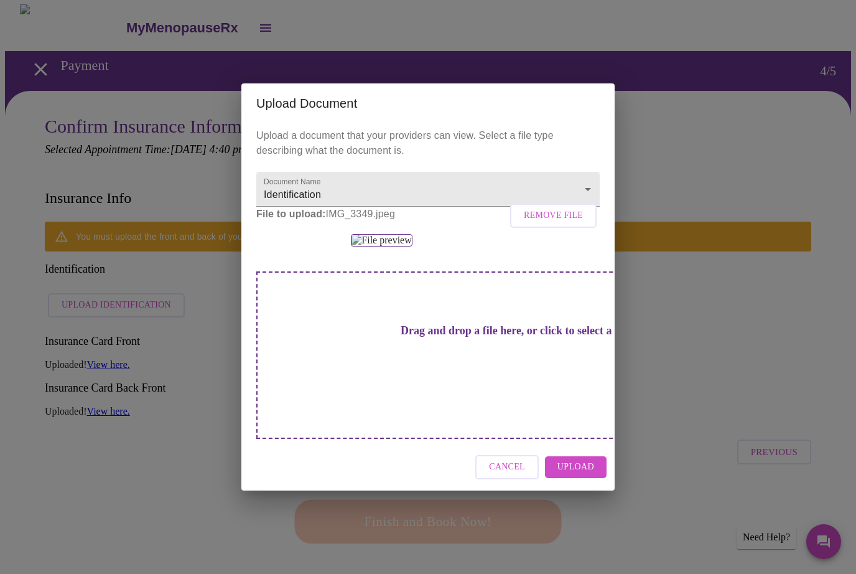
click at [586, 475] on span "Upload" at bounding box center [575, 467] width 37 height 16
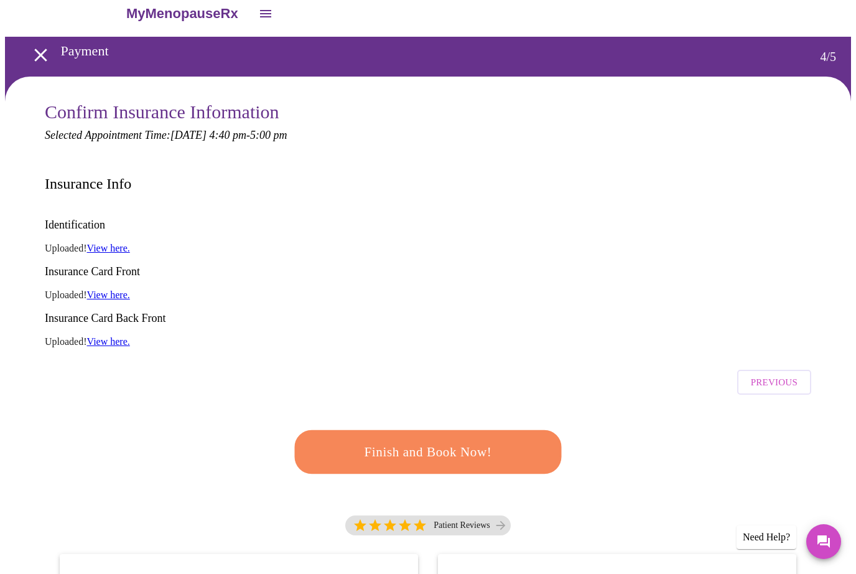
scroll to position [16, 0]
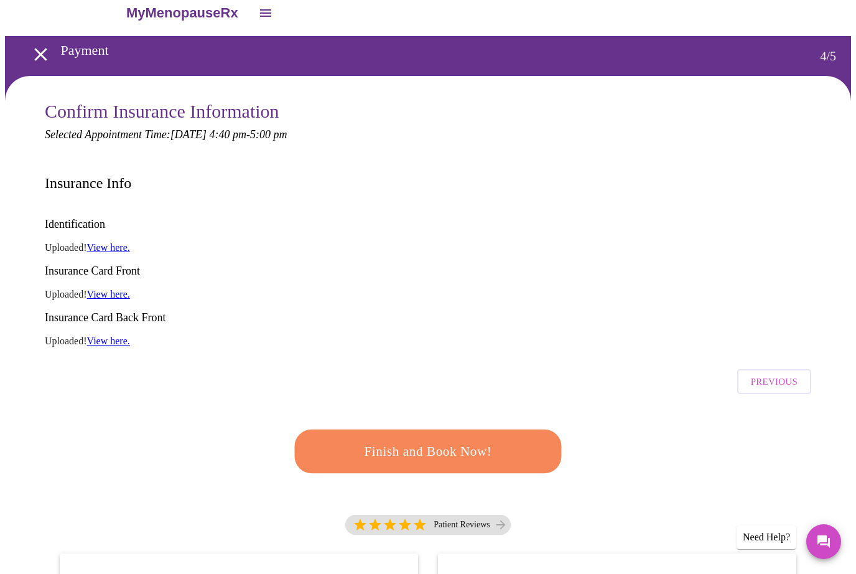
click at [466, 439] on span "Finish and Book Now!" at bounding box center [428, 451] width 237 height 24
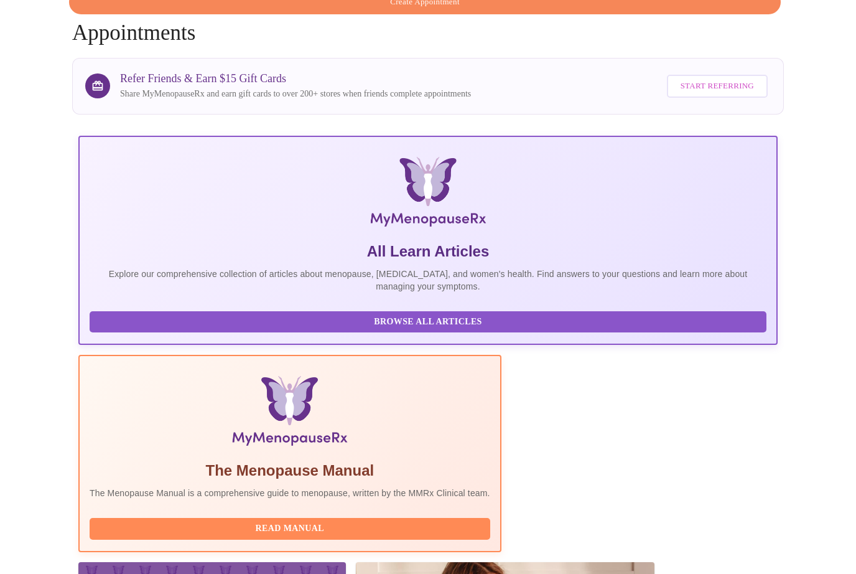
scroll to position [95, 0]
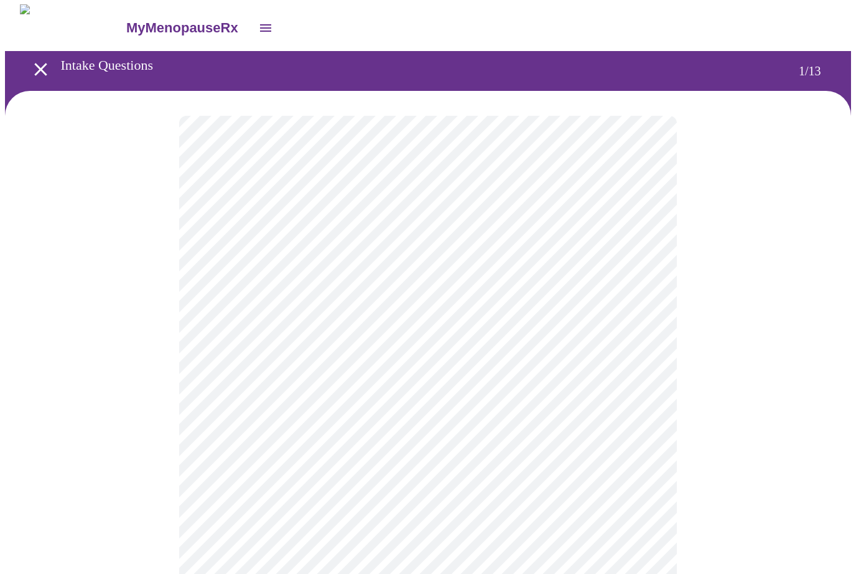
scroll to position [34, 0]
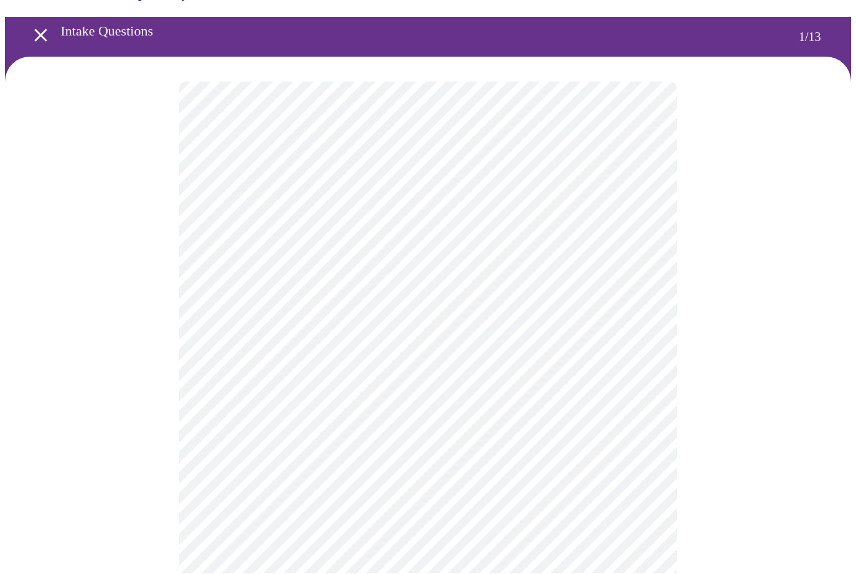
click at [645, 240] on body "MyMenopauseRx Intake Questions 1 / 13" at bounding box center [428, 542] width 846 height 1142
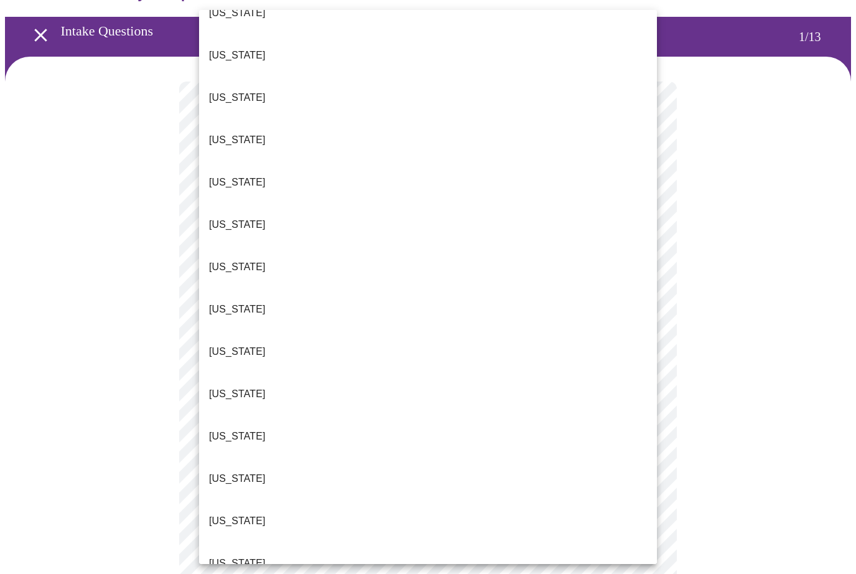
scroll to position [201, 0]
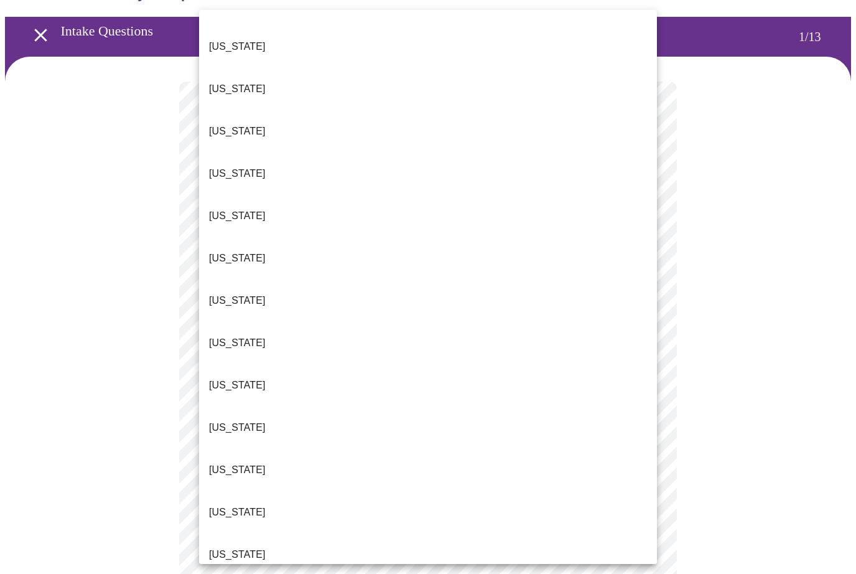
click at [238, 547] on p "[US_STATE]" at bounding box center [237, 554] width 57 height 15
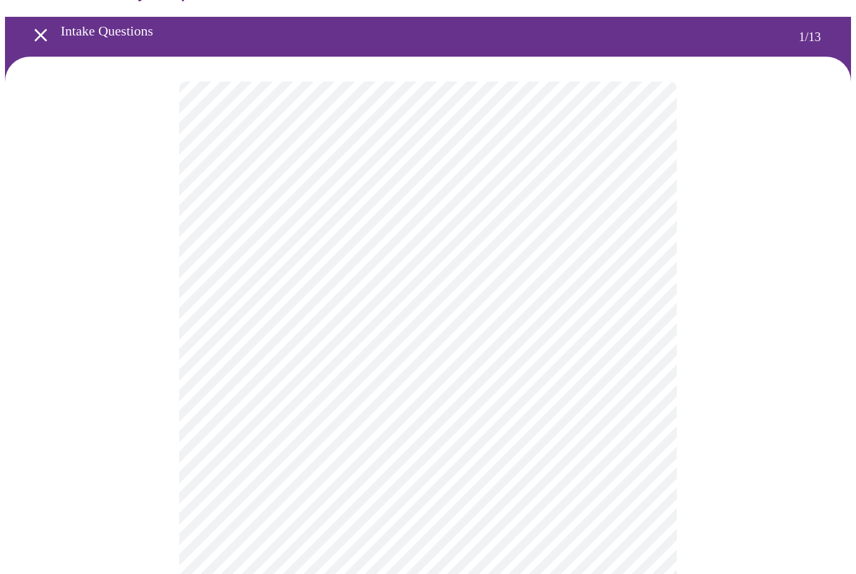
click at [642, 335] on body "MyMenopauseRx Intake Questions 1 / 13" at bounding box center [428, 537] width 846 height 1135
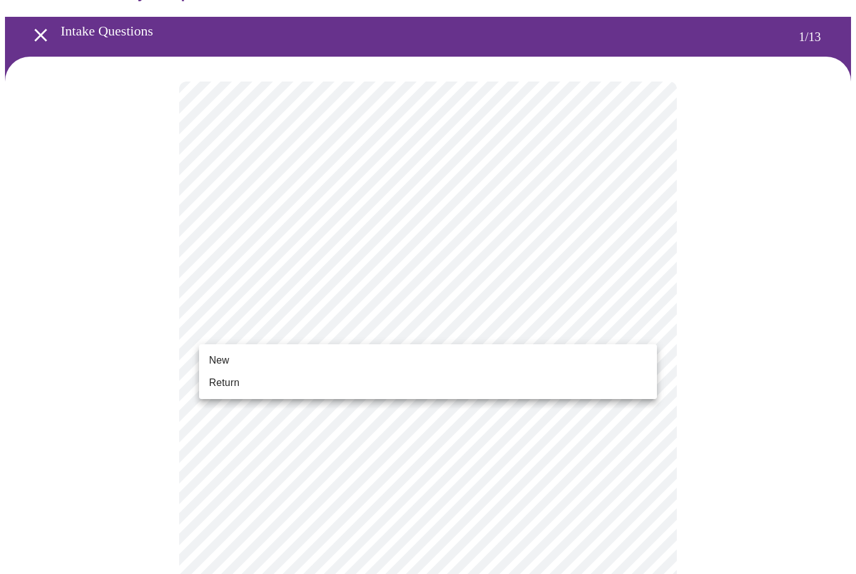
click at [218, 360] on span "New" at bounding box center [219, 360] width 20 height 15
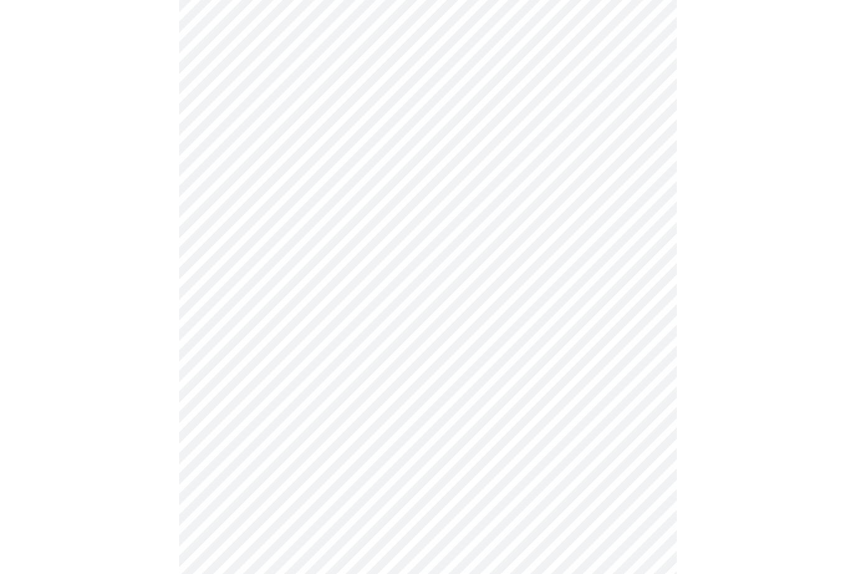
scroll to position [503, 0]
click at [646, 449] on body "MyMenopauseRx Intake Questions 1 / 13" at bounding box center [428, 61] width 846 height 1118
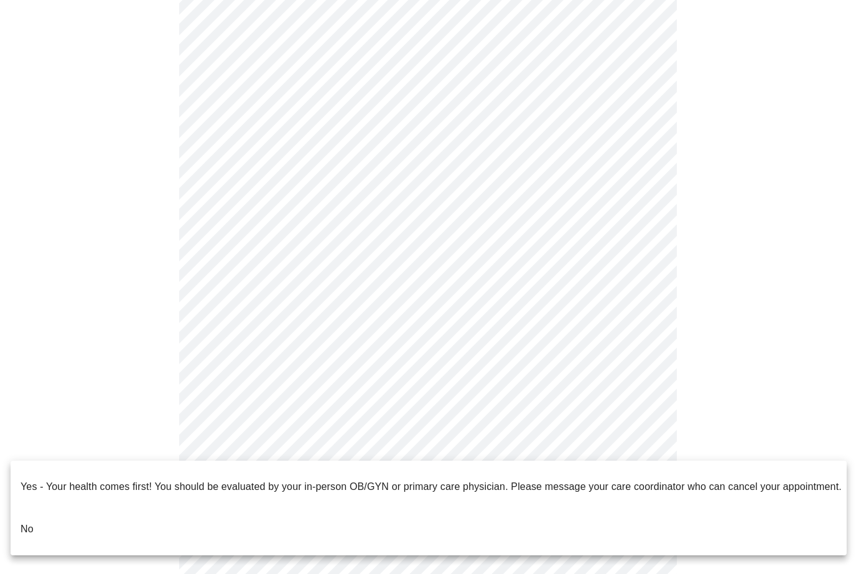
click at [38, 508] on li "No" at bounding box center [429, 529] width 836 height 42
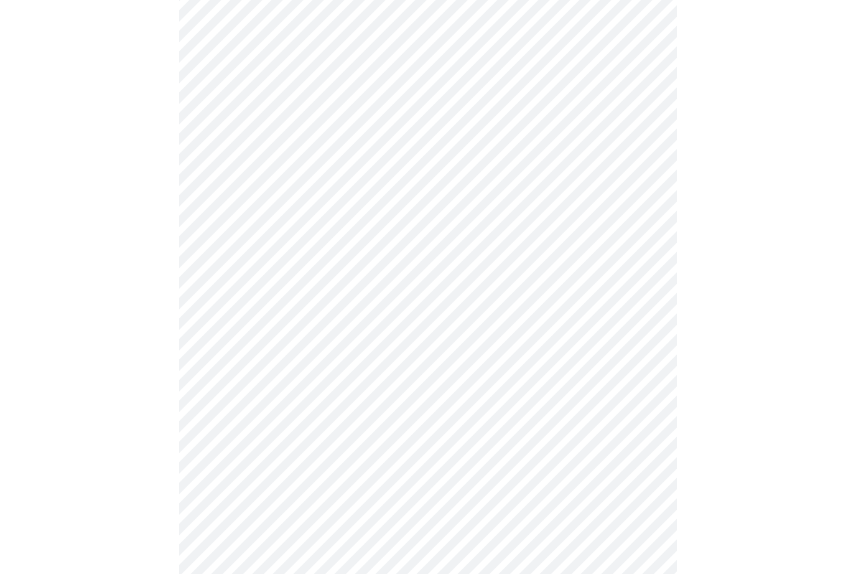
scroll to position [0, 0]
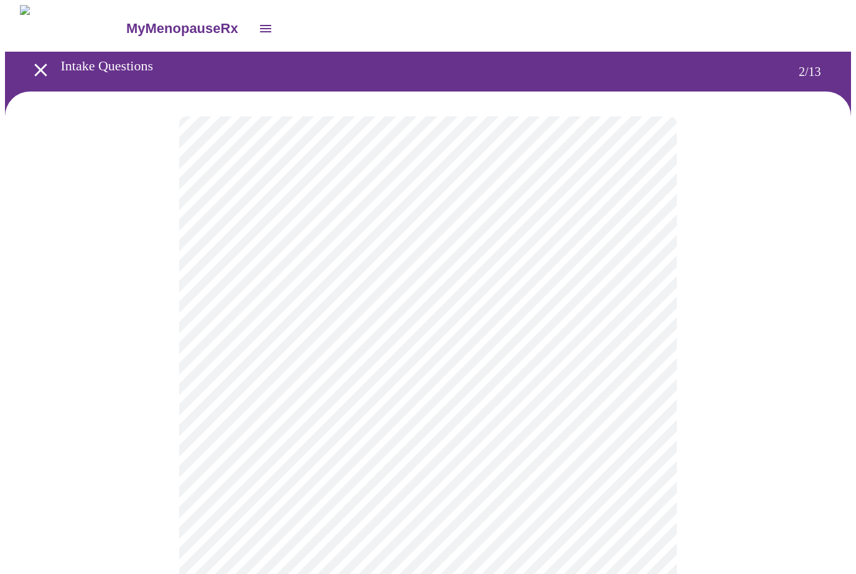
click at [645, 265] on body "MyMenopauseRx Intake Questions 2 / 13" at bounding box center [428, 378] width 846 height 746
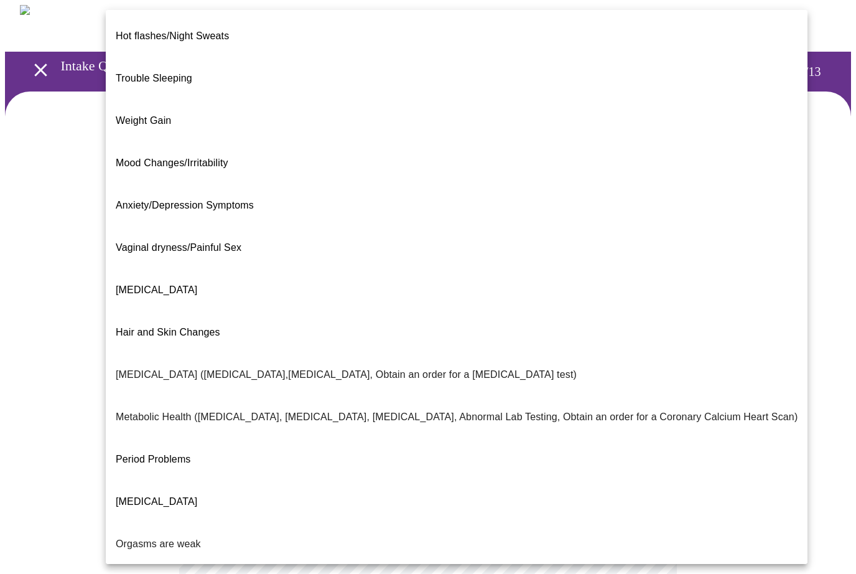
click at [211, 30] on span "Hot flashes/Night Sweats" at bounding box center [172, 35] width 113 height 11
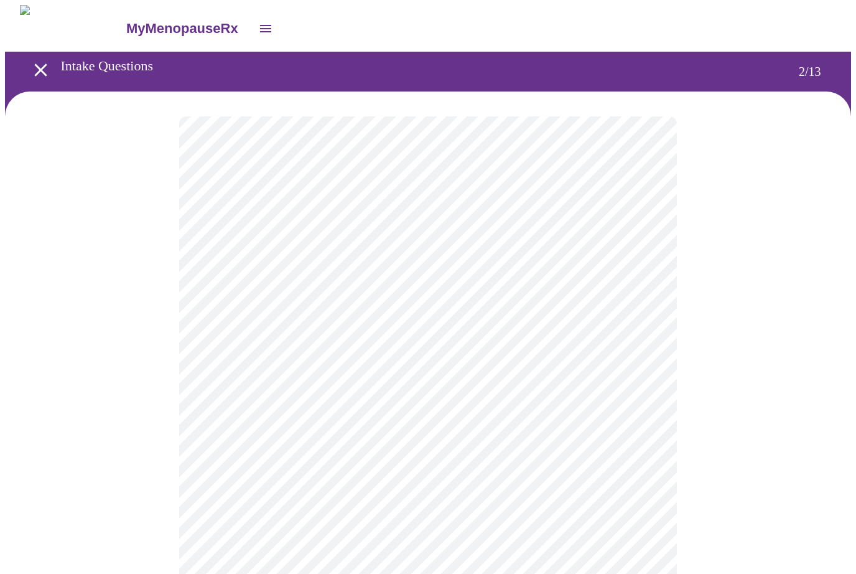
click at [617, 378] on body "MyMenopauseRx Intake Questions 2 / 13" at bounding box center [428, 374] width 846 height 739
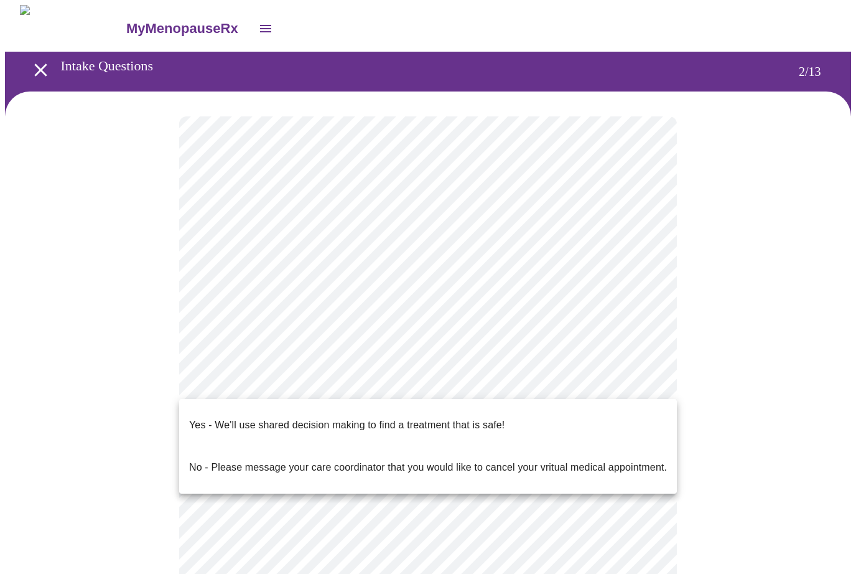
click at [438, 417] on p "Yes - We'll use shared decision making to find a treatment that is safe!" at bounding box center [346, 424] width 315 height 15
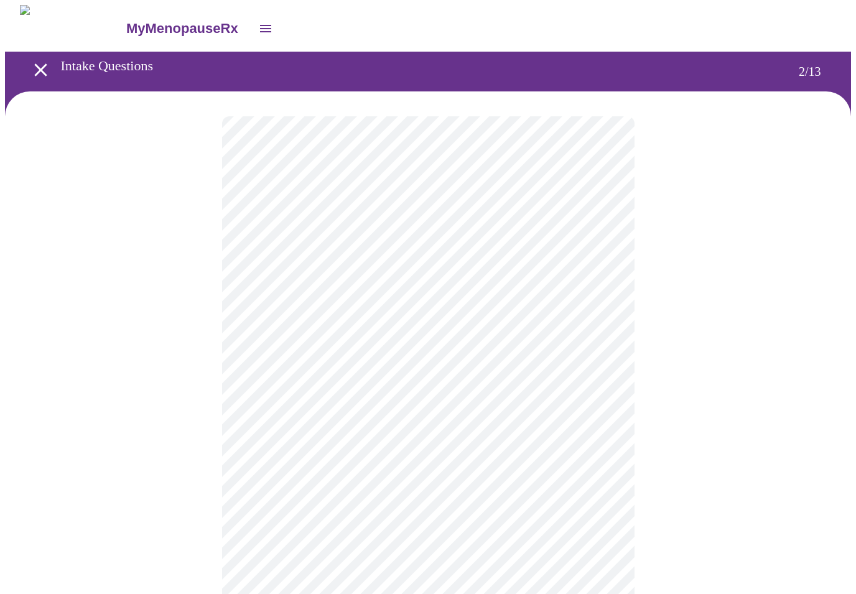
scroll to position [21, 0]
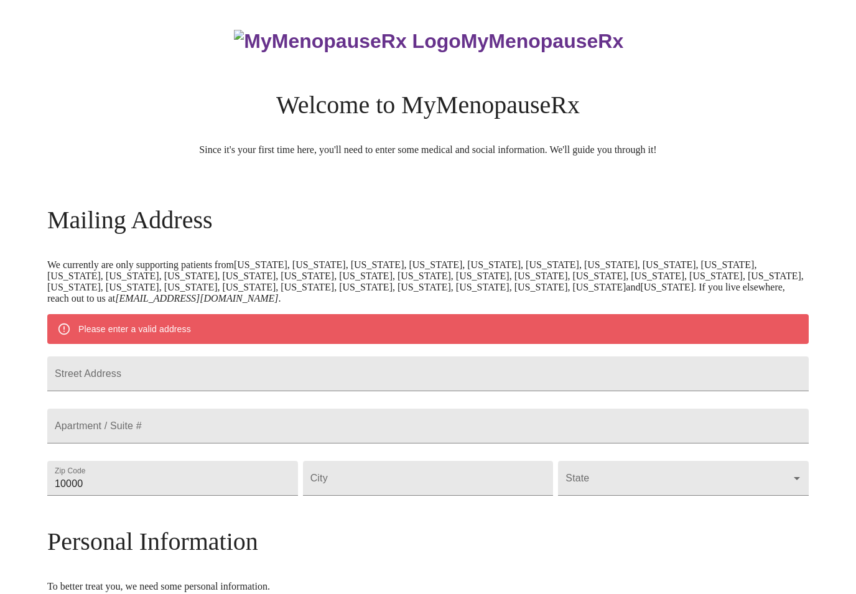
scroll to position [162, 0]
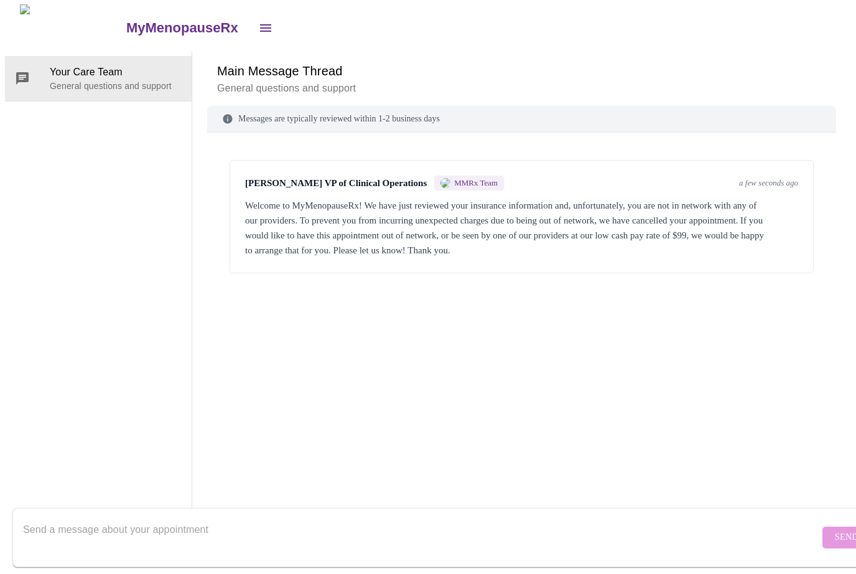
scroll to position [46, 0]
